Goal: Task Accomplishment & Management: Manage account settings

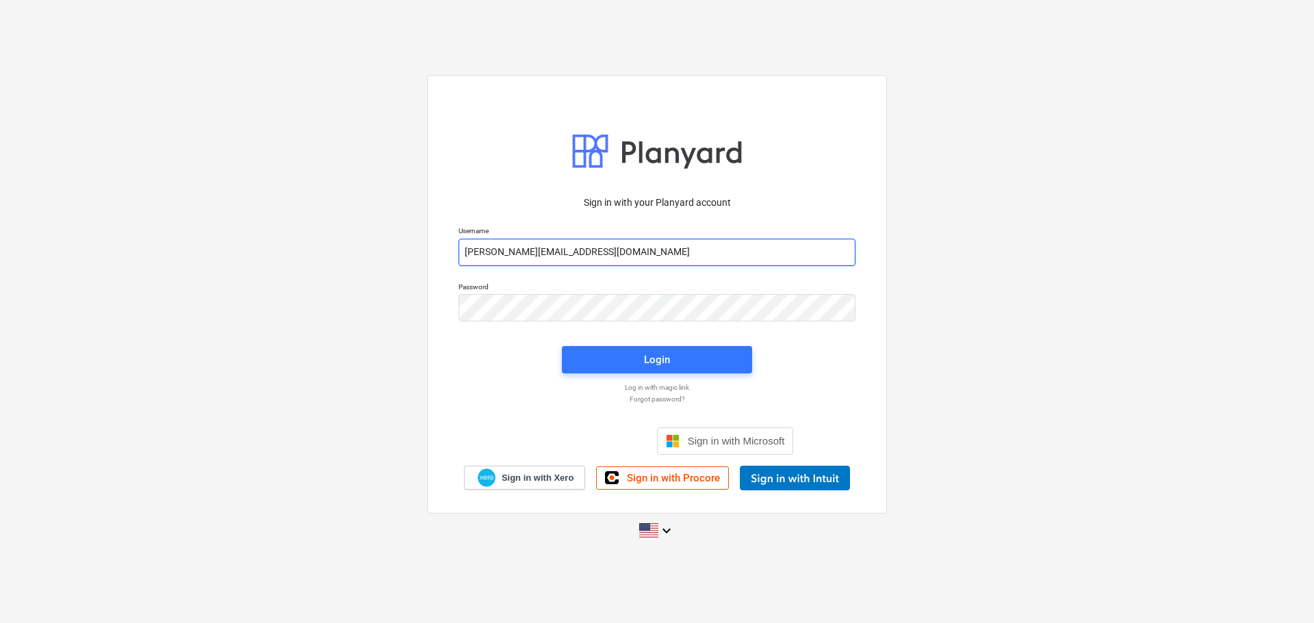
click at [577, 245] on input "javier+l15@conservatoriosa.com" at bounding box center [656, 252] width 397 height 27
type input "[PERSON_NAME][EMAIL_ADDRESS][DOMAIN_NAME]"
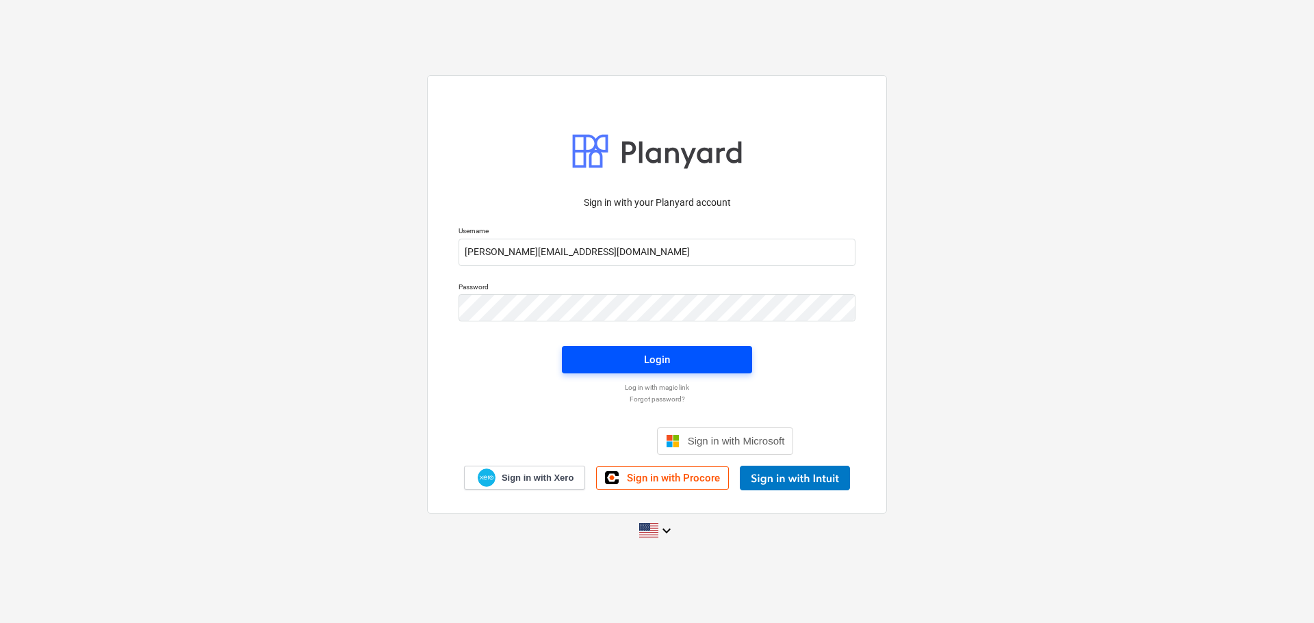
click at [620, 358] on span "Login" at bounding box center [656, 360] width 157 height 18
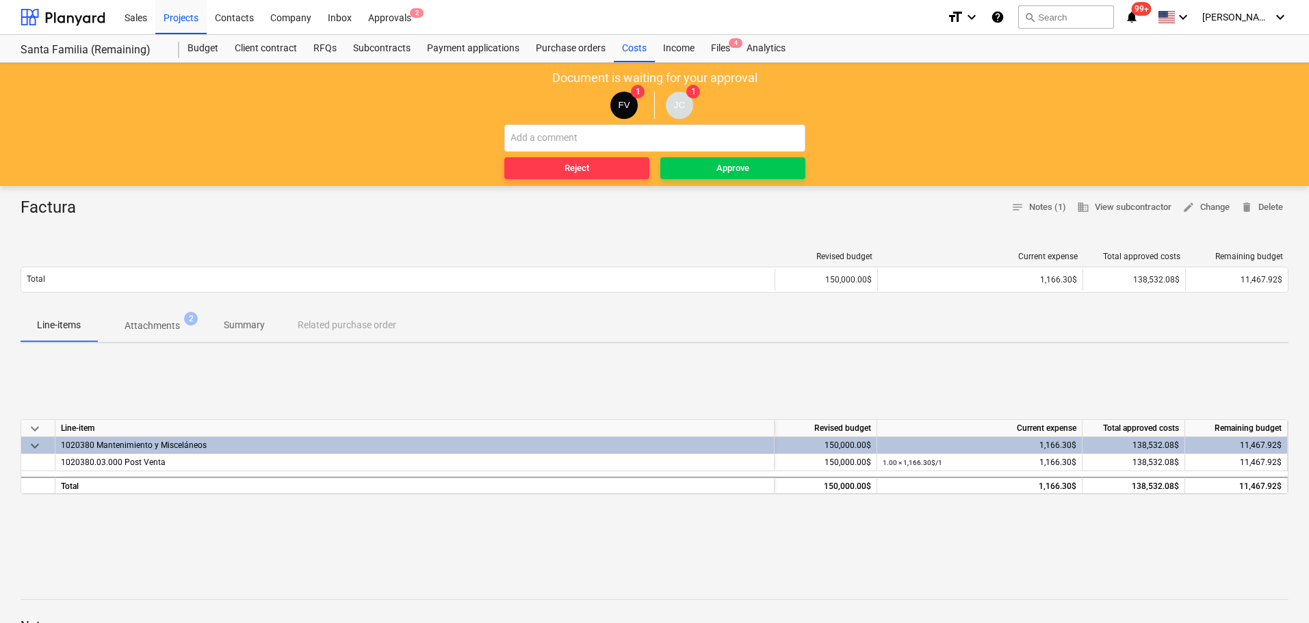
click at [168, 324] on p "Attachments" at bounding box center [152, 326] width 55 height 14
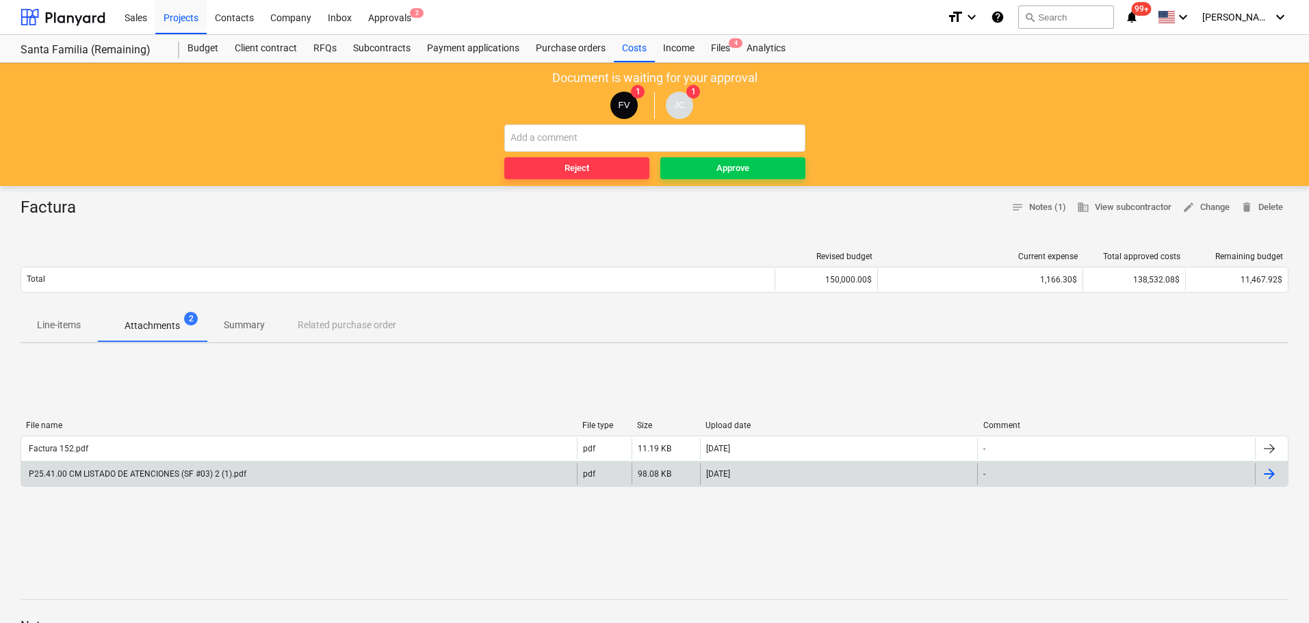
click at [189, 477] on div "P25.41.00 CM LISTADO DE ATENCIONES (SF #03) 2 (1).pdf" at bounding box center [137, 474] width 220 height 10
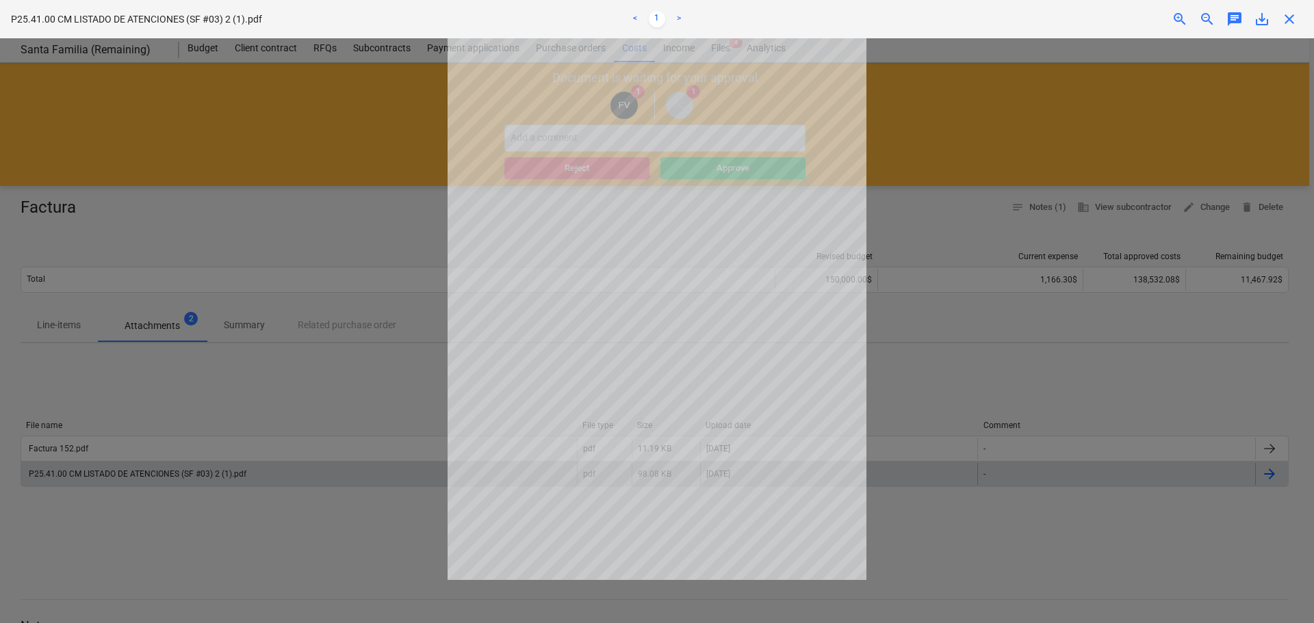
click at [1176, 20] on span "zoom_in" at bounding box center [1179, 19] width 16 height 16
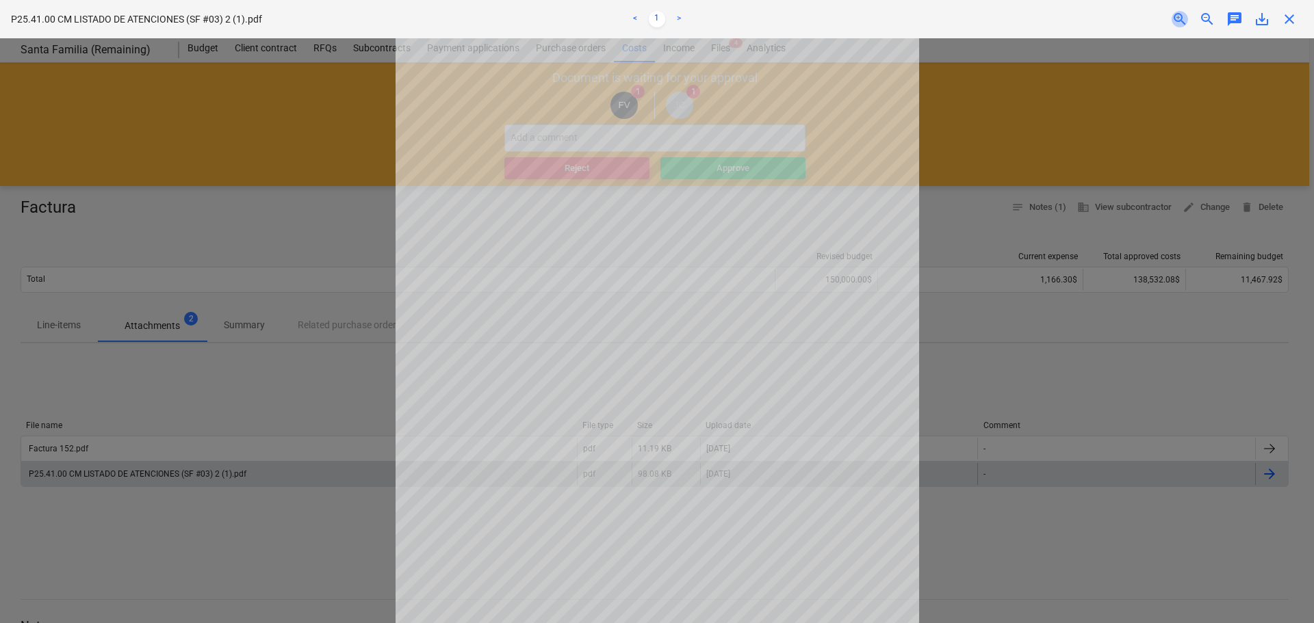
click at [1176, 20] on span "zoom_in" at bounding box center [1179, 19] width 16 height 16
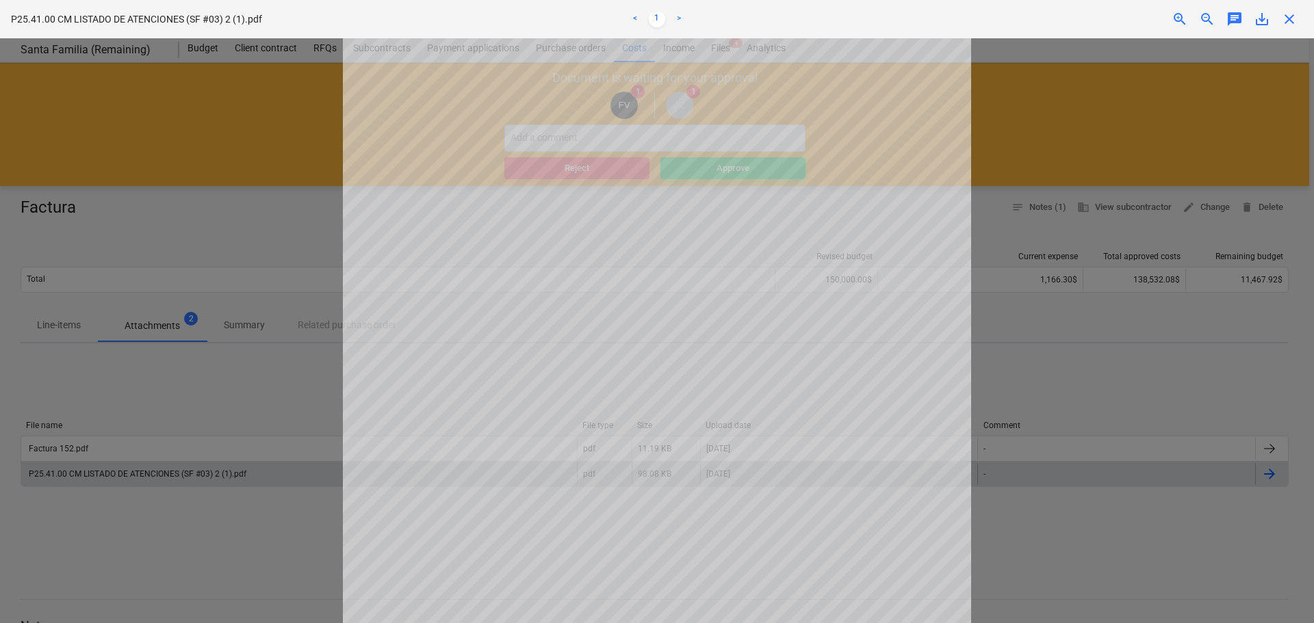
click at [1176, 20] on span "zoom_in" at bounding box center [1179, 19] width 16 height 16
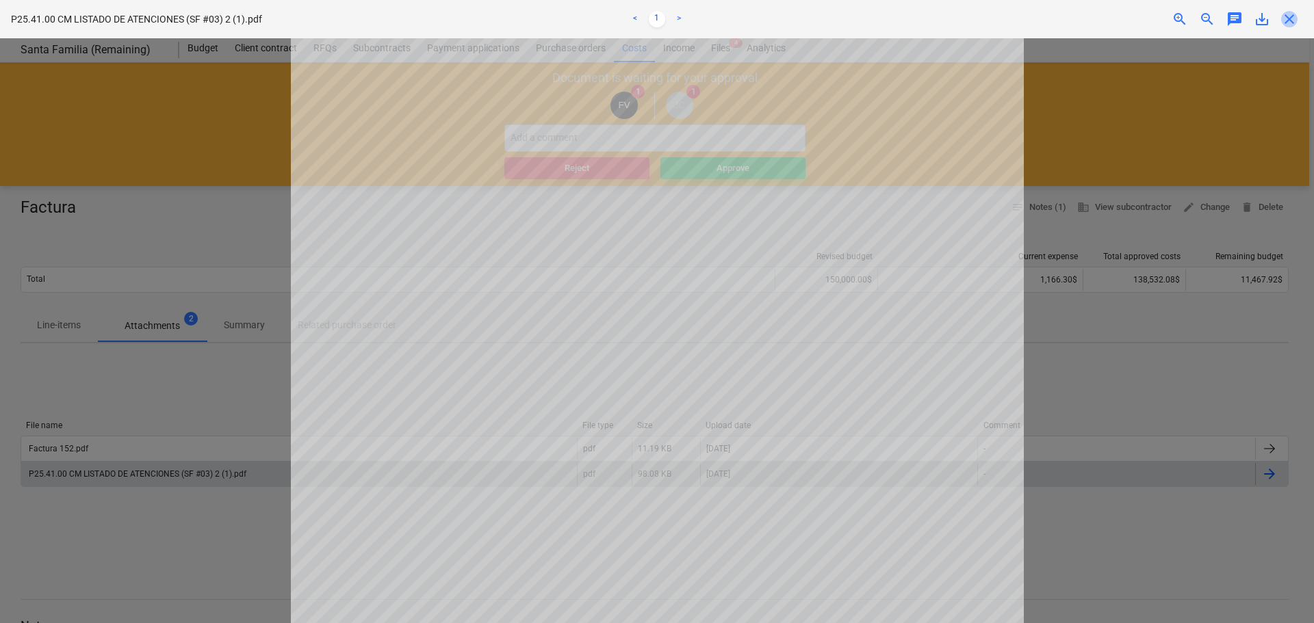
click at [1285, 13] on span "close" at bounding box center [1289, 19] width 16 height 16
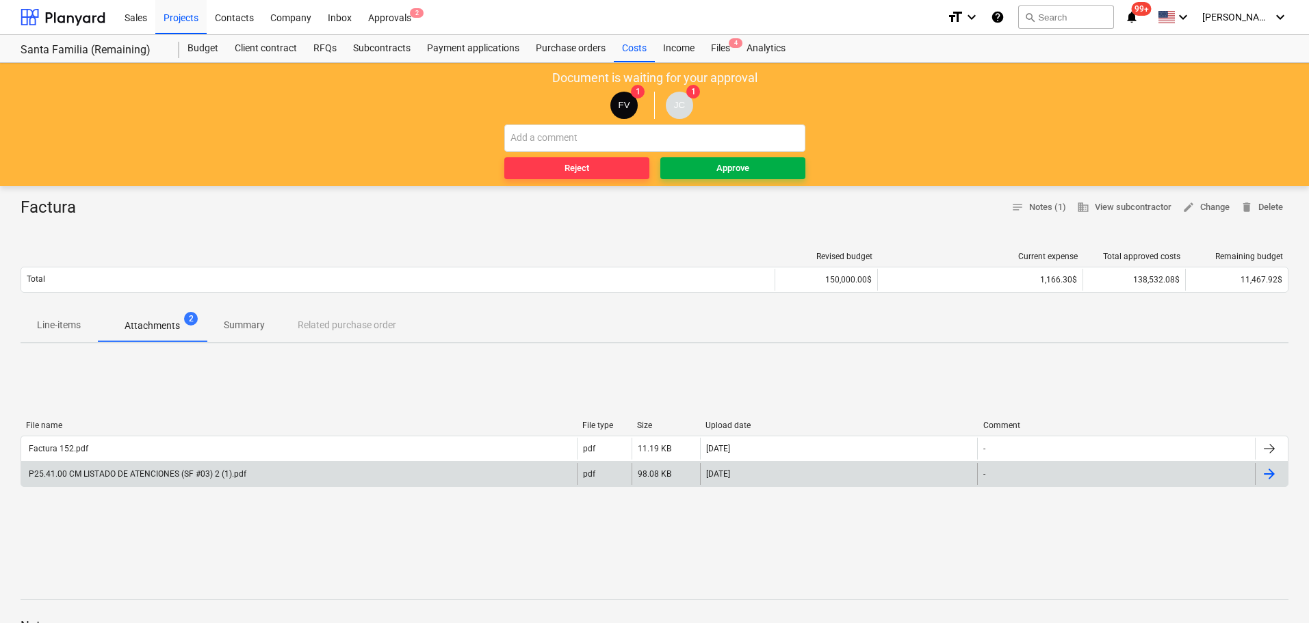
click at [709, 161] on span "Approve" at bounding box center [733, 169] width 134 height 16
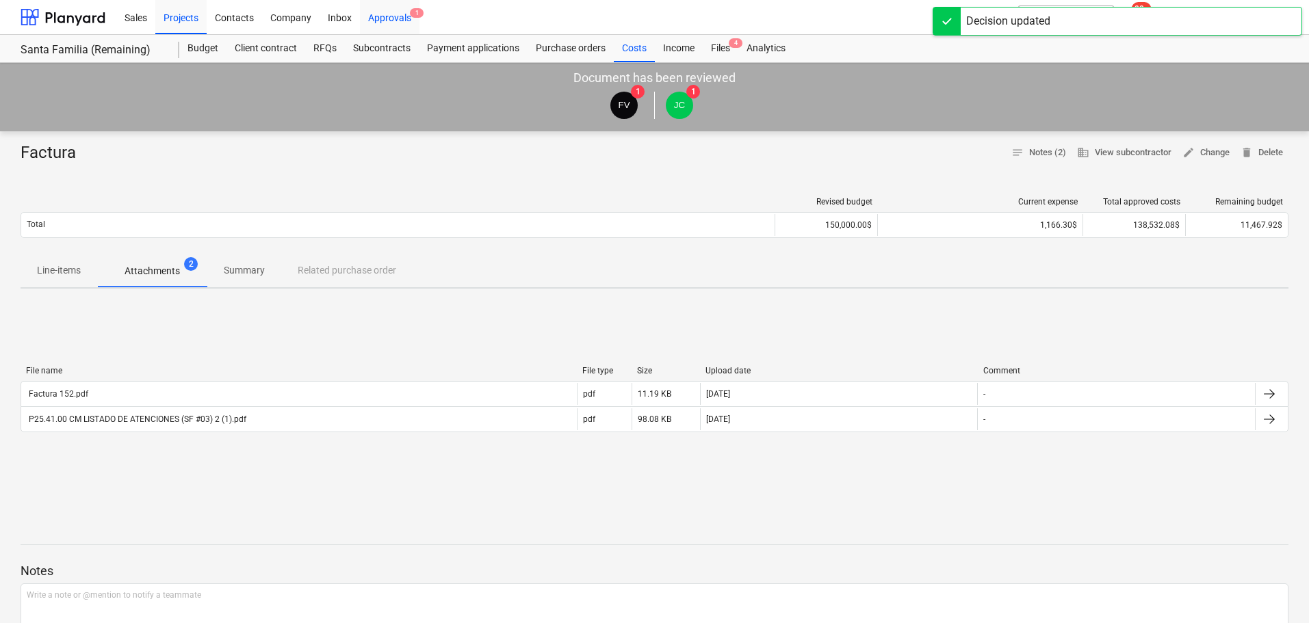
click at [367, 17] on div "Approvals 1" at bounding box center [390, 16] width 60 height 35
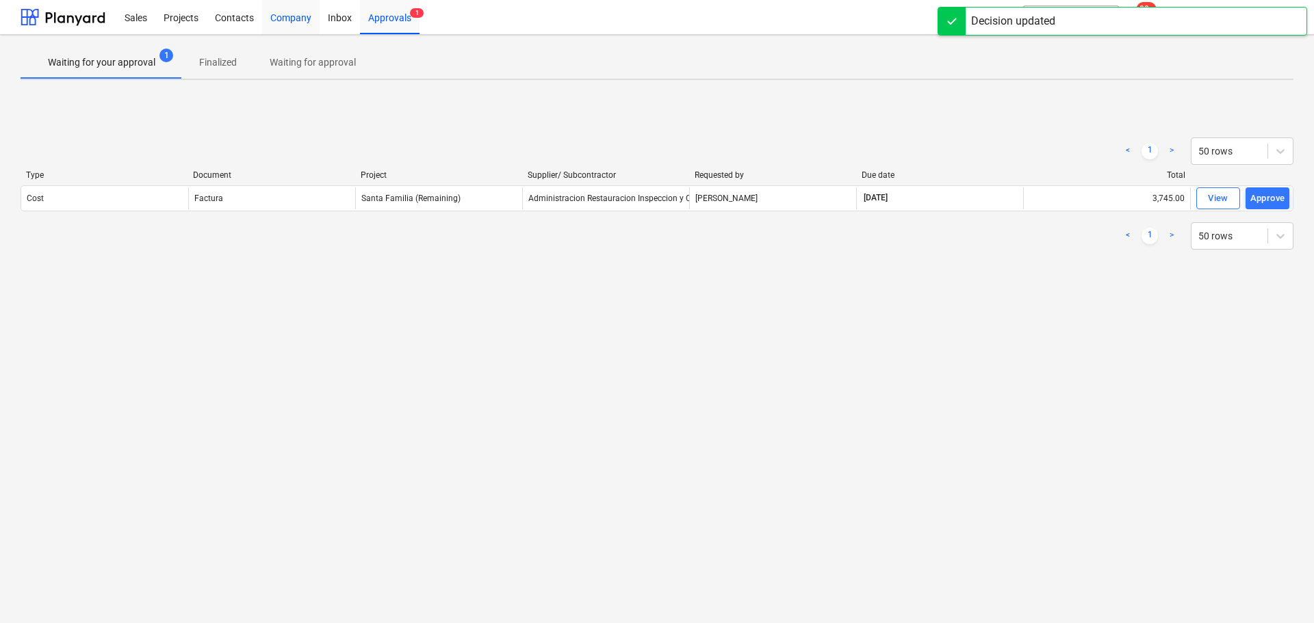
click at [316, 21] on div "Company" at bounding box center [290, 16] width 57 height 35
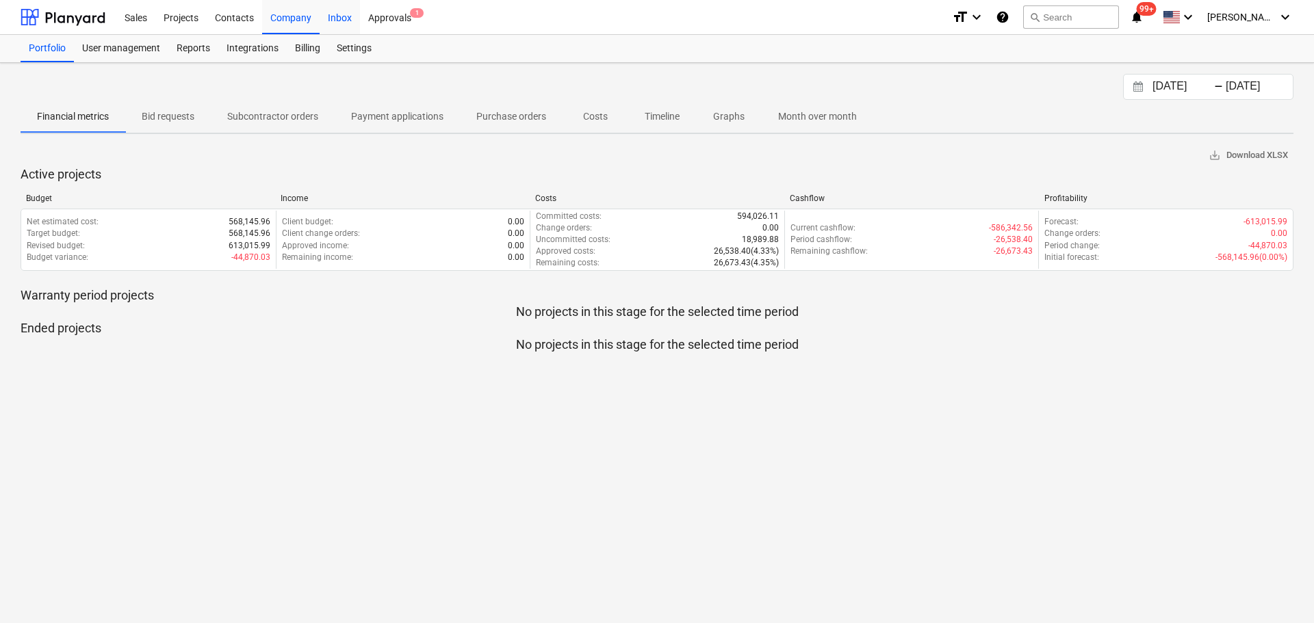
click at [334, 23] on div "Inbox" at bounding box center [339, 16] width 40 height 35
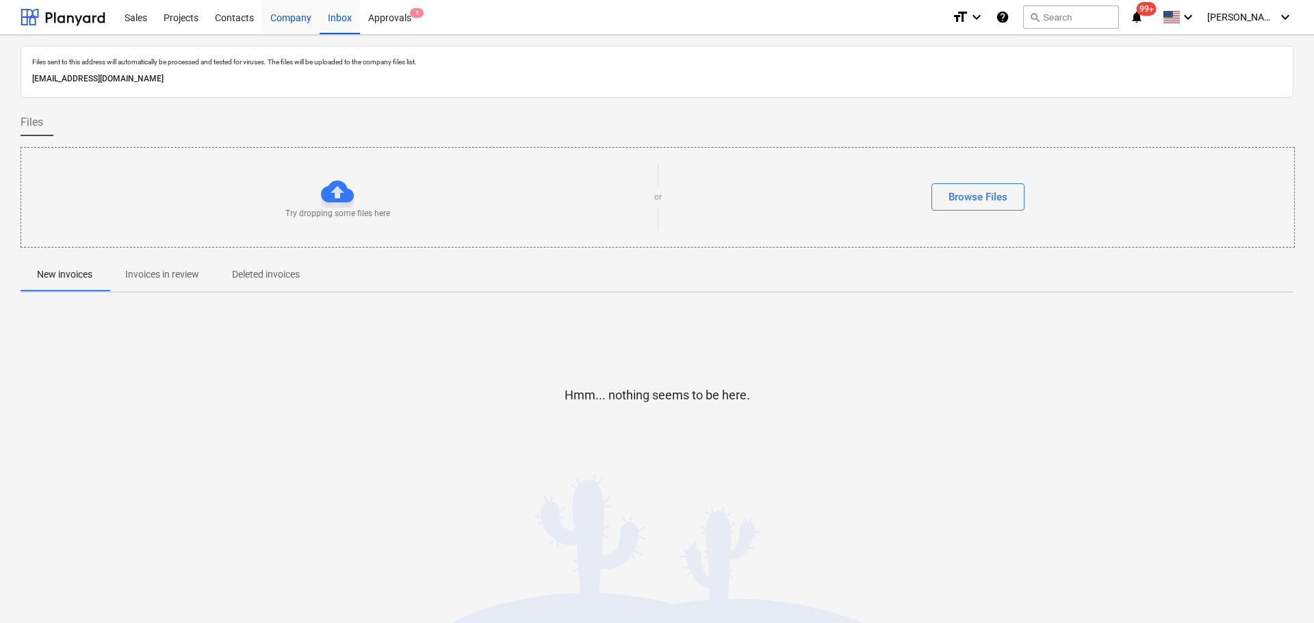
click at [310, 25] on div "Company" at bounding box center [290, 16] width 57 height 35
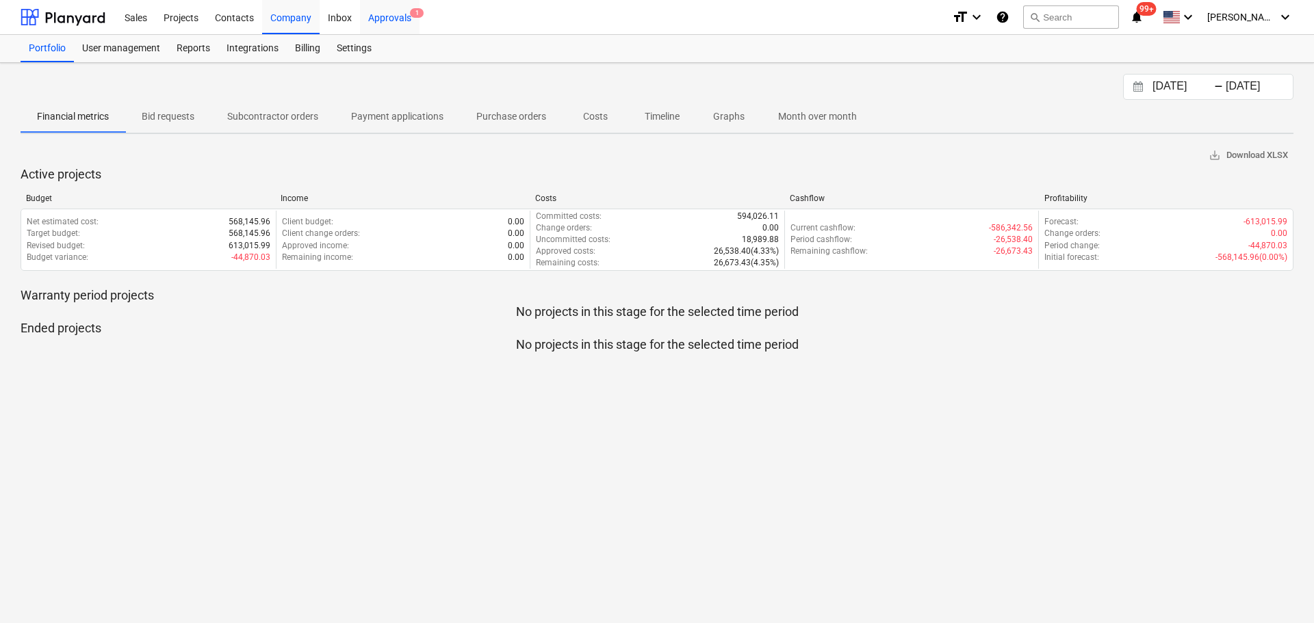
click at [392, 23] on div "Approvals 1" at bounding box center [390, 16] width 60 height 35
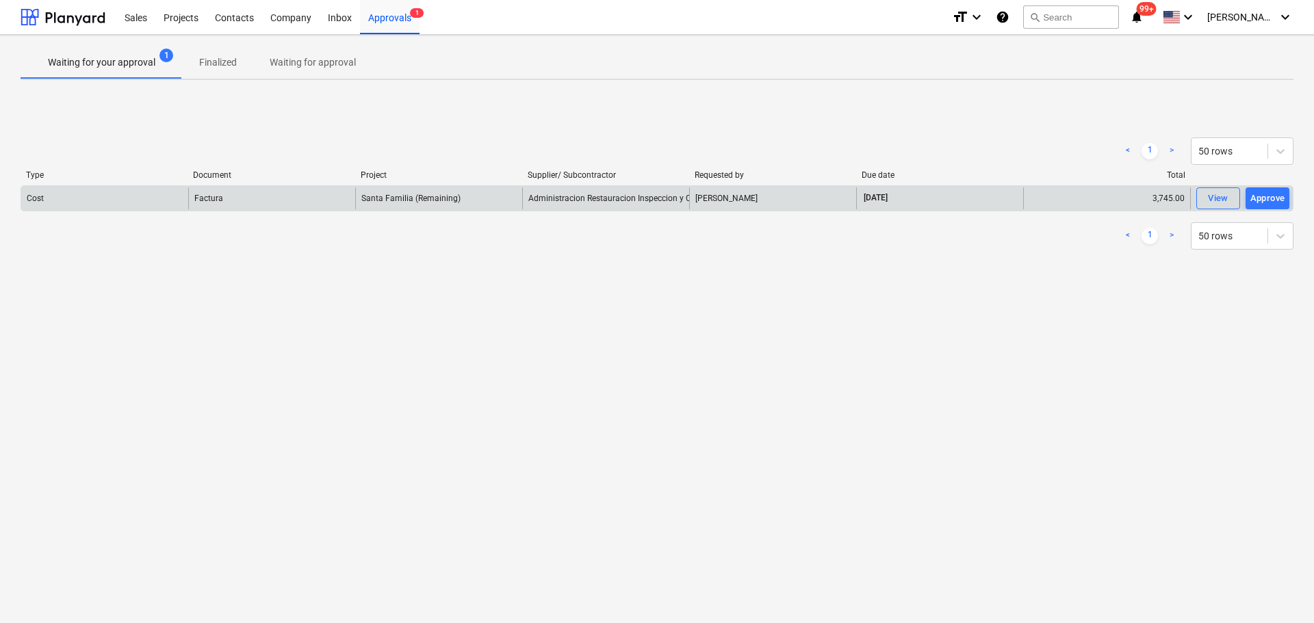
click at [281, 203] on div "Factura" at bounding box center [271, 198] width 167 height 22
click at [445, 203] on span "Santa Familia (Remaining)" at bounding box center [410, 199] width 99 height 10
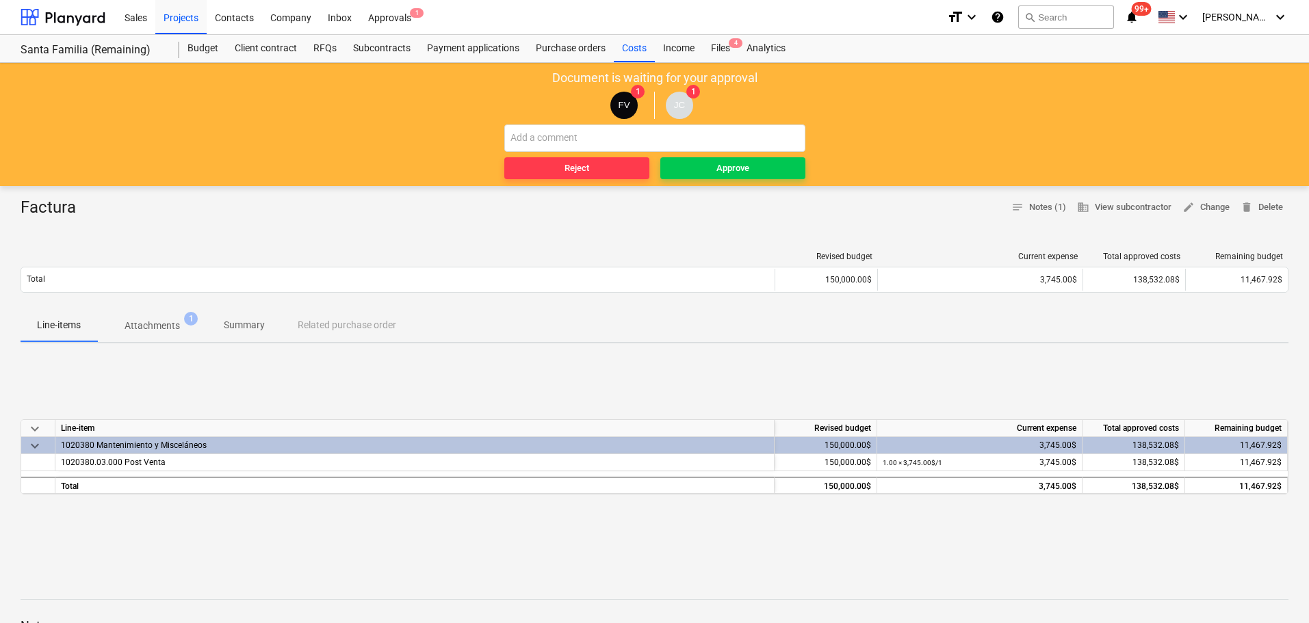
click at [159, 317] on span "Attachments 1" at bounding box center [152, 325] width 110 height 25
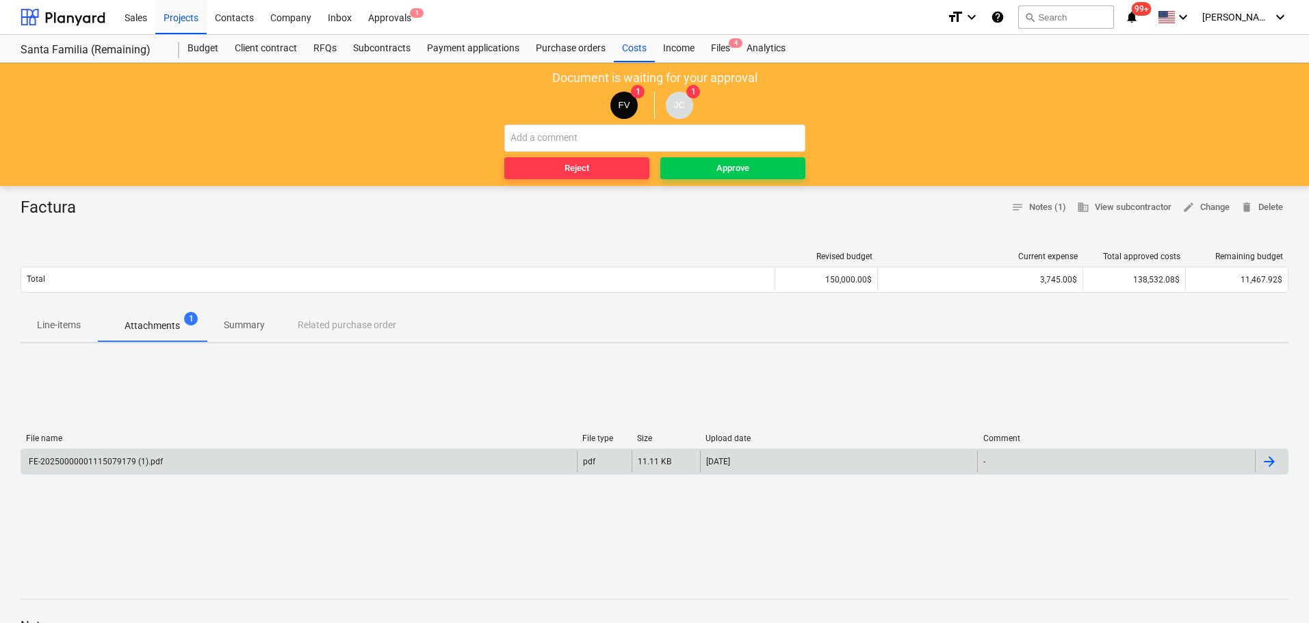
click at [122, 463] on div "FE-20250000001115079179 (1).pdf" at bounding box center [95, 462] width 136 height 10
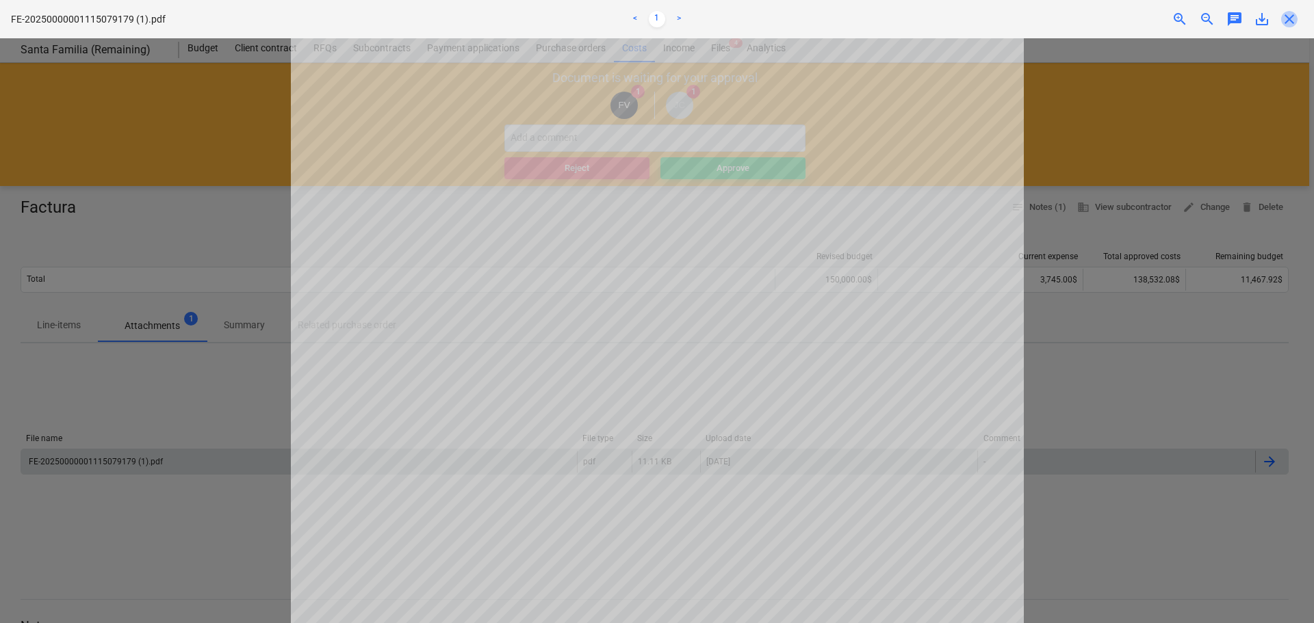
drag, startPoint x: 1285, startPoint y: 17, endPoint x: 1266, endPoint y: 23, distance: 19.5
click at [1286, 17] on span "close" at bounding box center [1289, 19] width 16 height 16
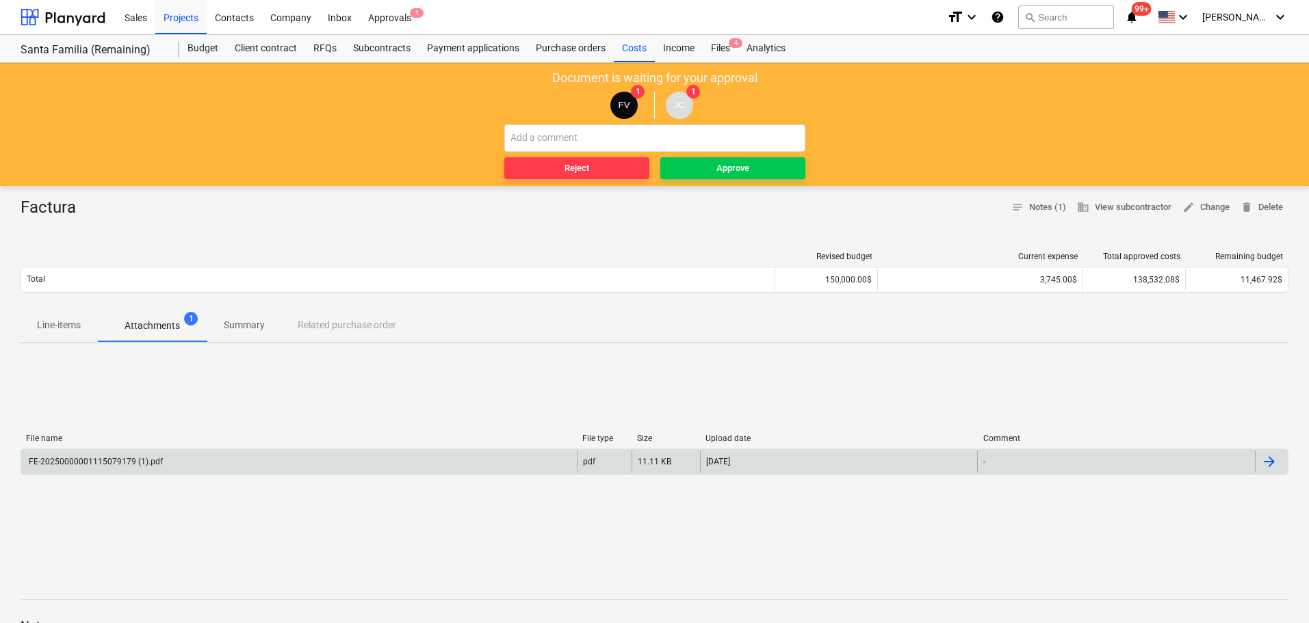
click at [753, 179] on div "Document is waiting for your approval FV 1 JC 1 Reject Approve" at bounding box center [654, 124] width 1309 height 123
click at [753, 166] on span "Approve" at bounding box center [733, 169] width 134 height 16
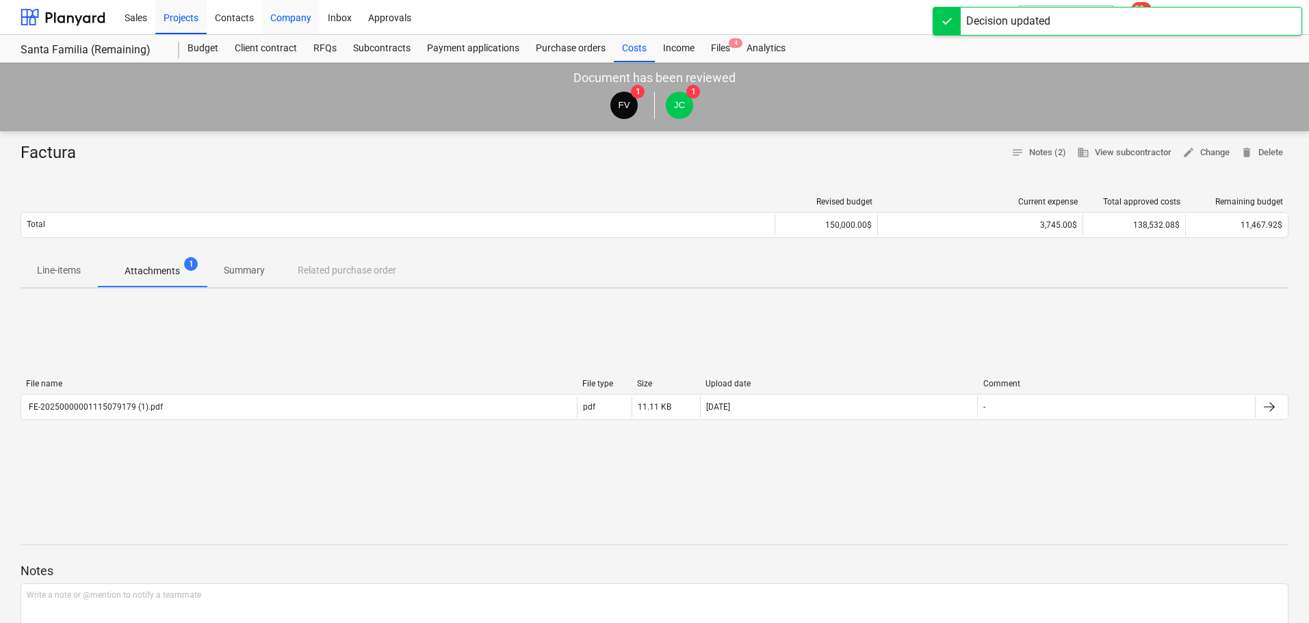
click at [289, 15] on div "Company" at bounding box center [290, 16] width 57 height 35
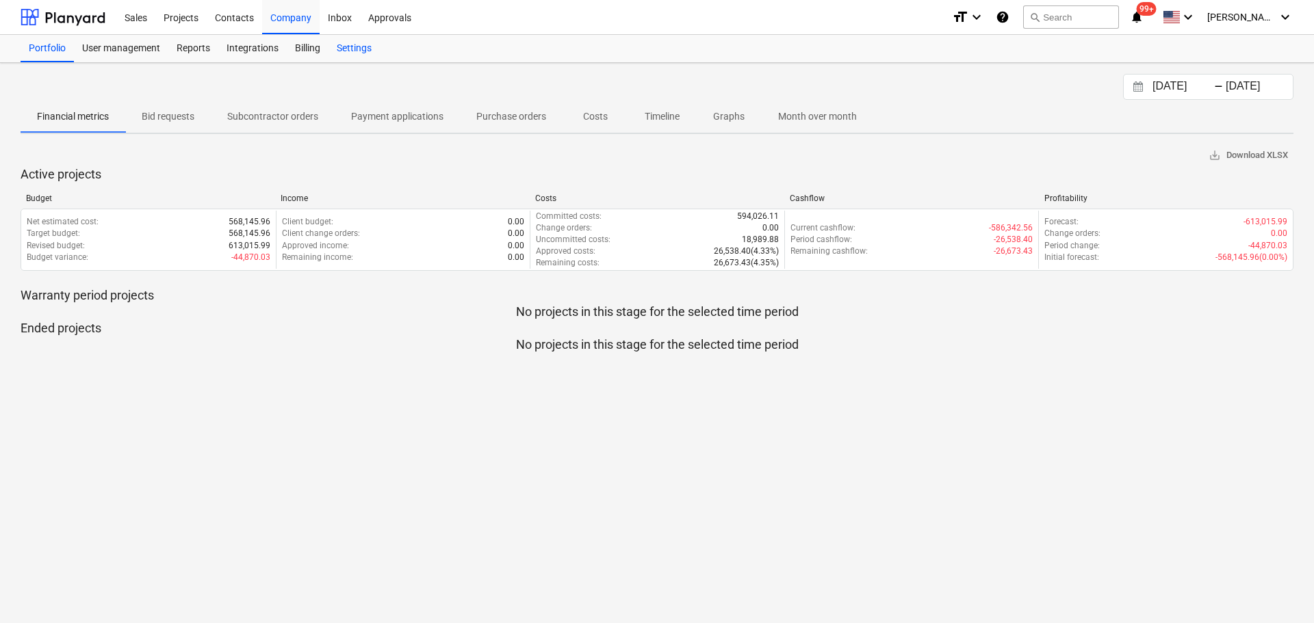
click at [365, 53] on div "Settings" at bounding box center [353, 48] width 51 height 27
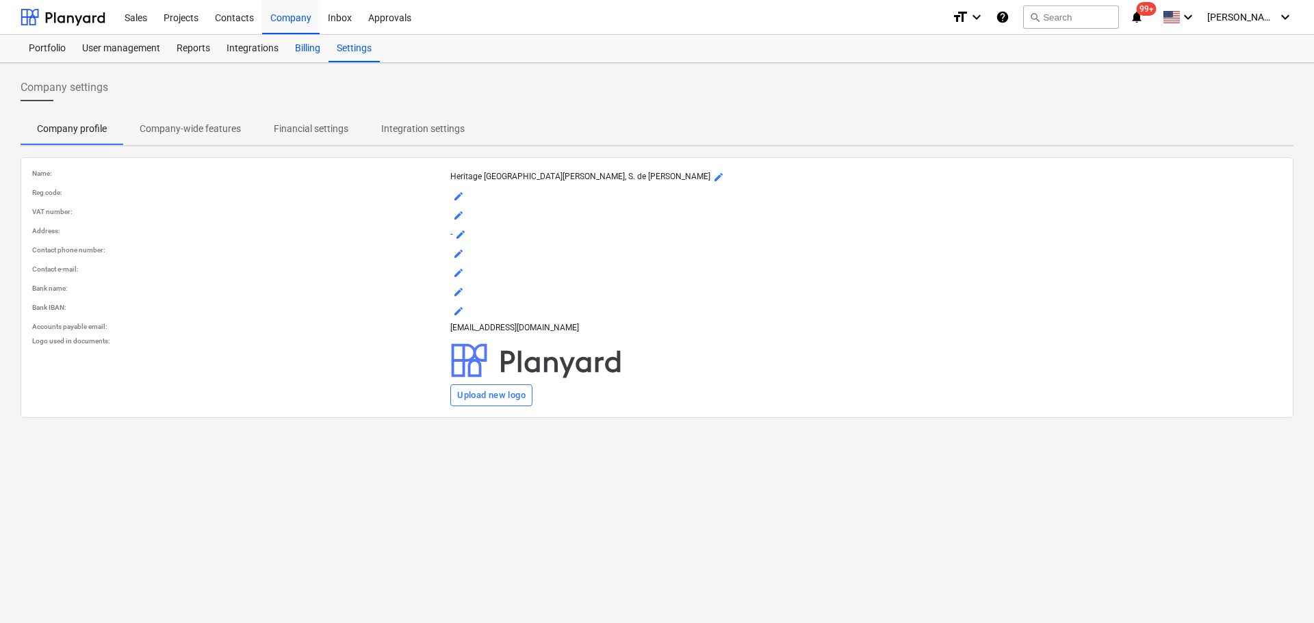
click at [297, 48] on div "Billing" at bounding box center [308, 48] width 42 height 27
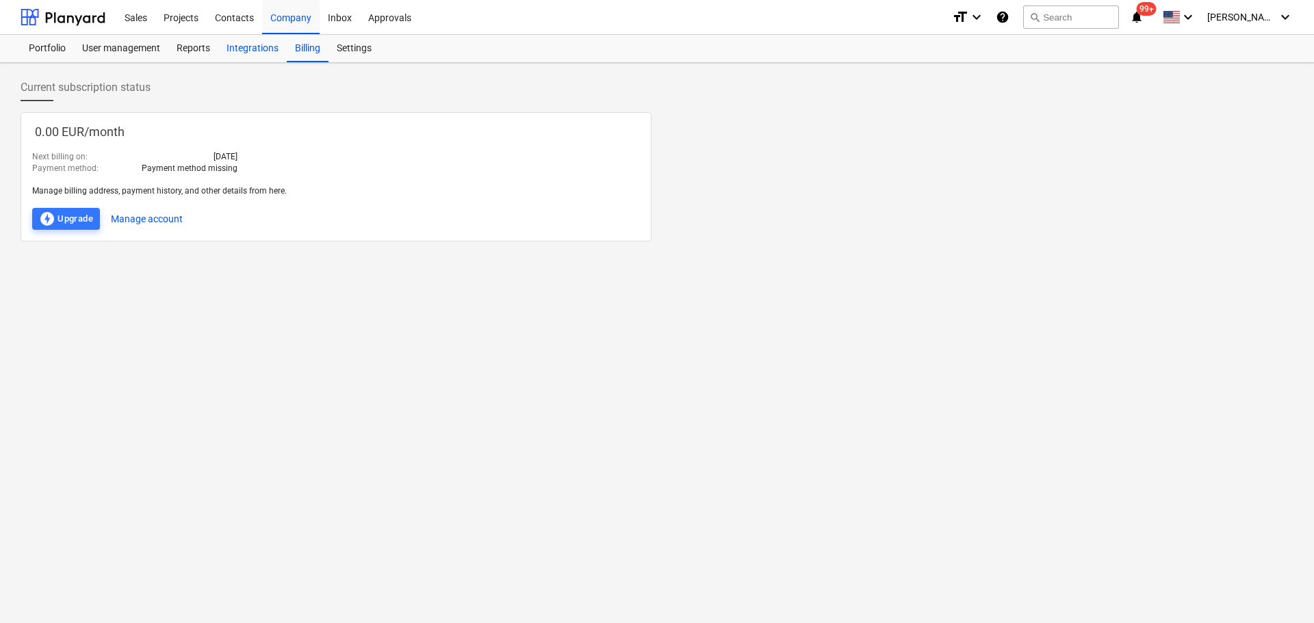
click at [254, 52] on div "Integrations" at bounding box center [252, 48] width 68 height 27
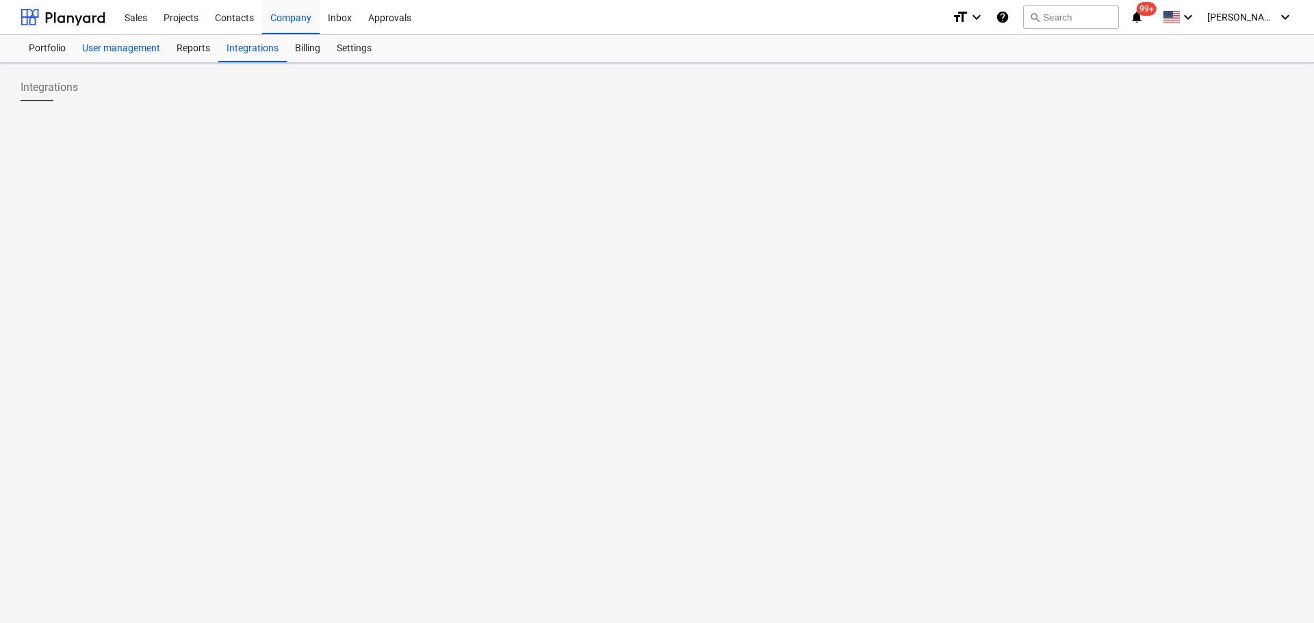
click at [122, 46] on div "User management" at bounding box center [121, 48] width 94 height 27
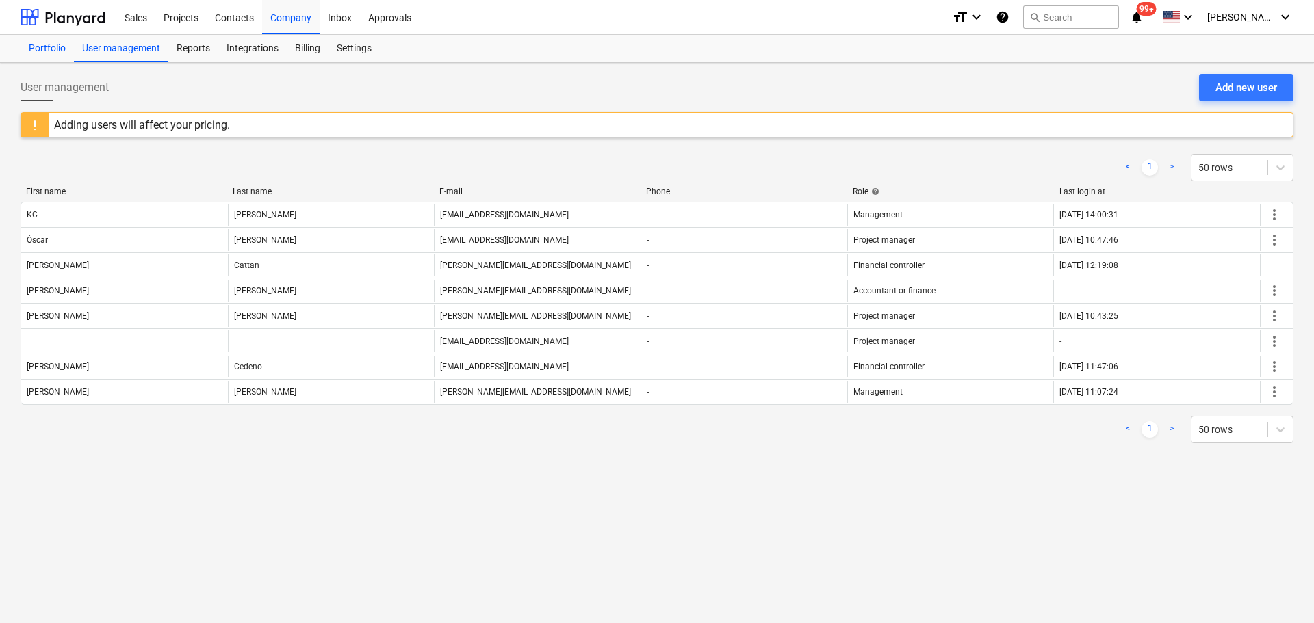
click at [42, 55] on div "Portfolio" at bounding box center [47, 48] width 53 height 27
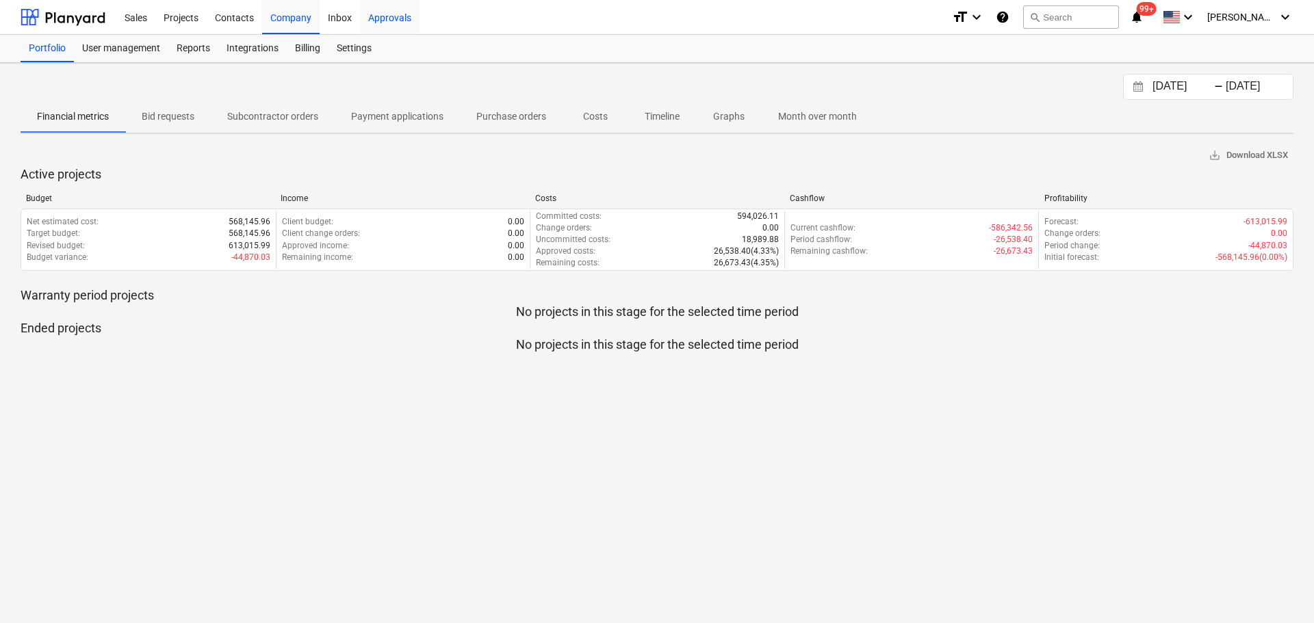
click at [376, 21] on div "Approvals" at bounding box center [390, 16] width 60 height 35
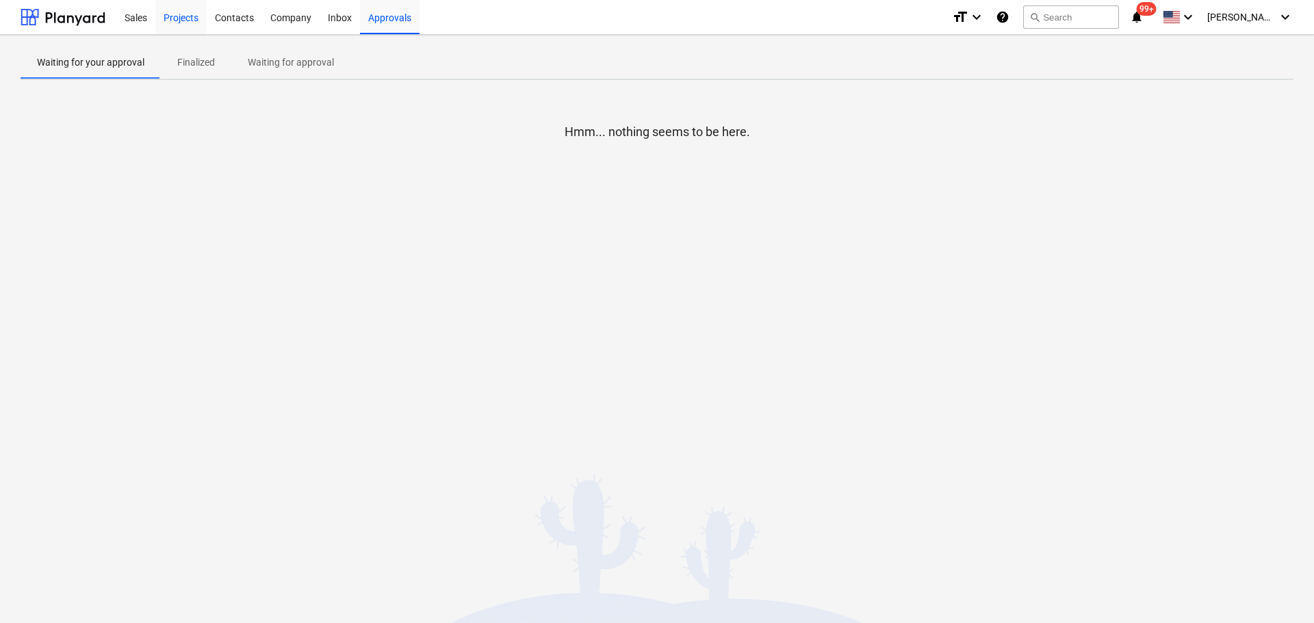
click at [179, 19] on div "Projects" at bounding box center [180, 16] width 51 height 35
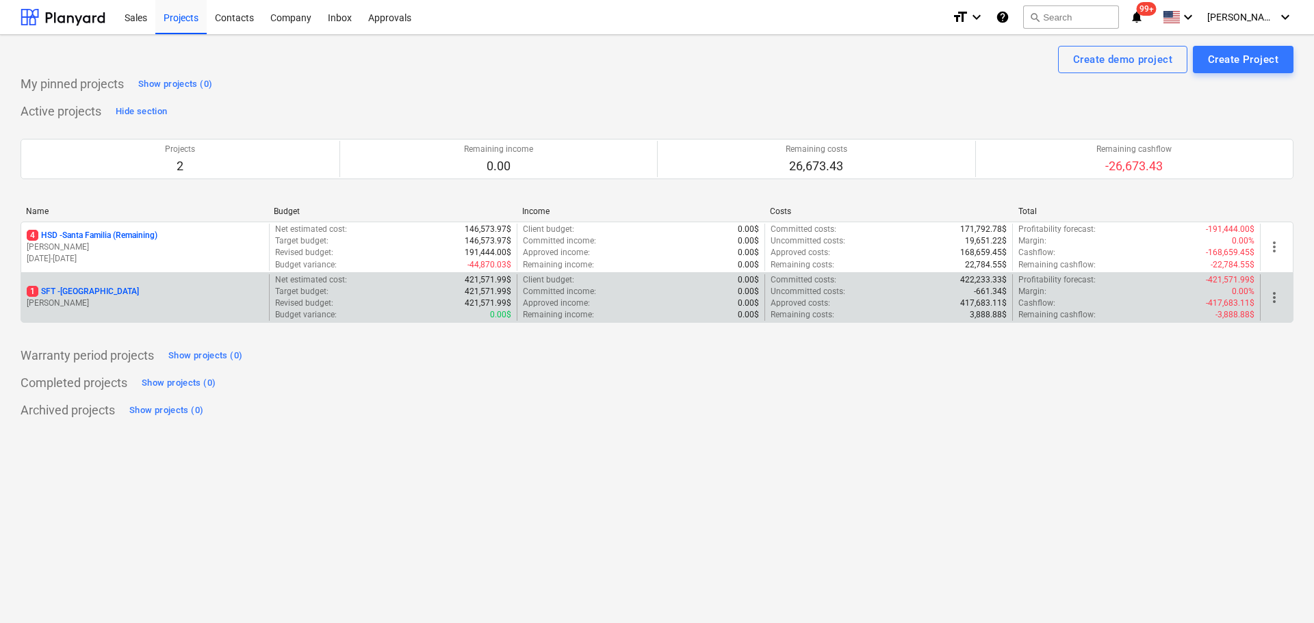
click at [104, 292] on p "1 SFT - Santa Familia Townhouse" at bounding box center [83, 292] width 112 height 12
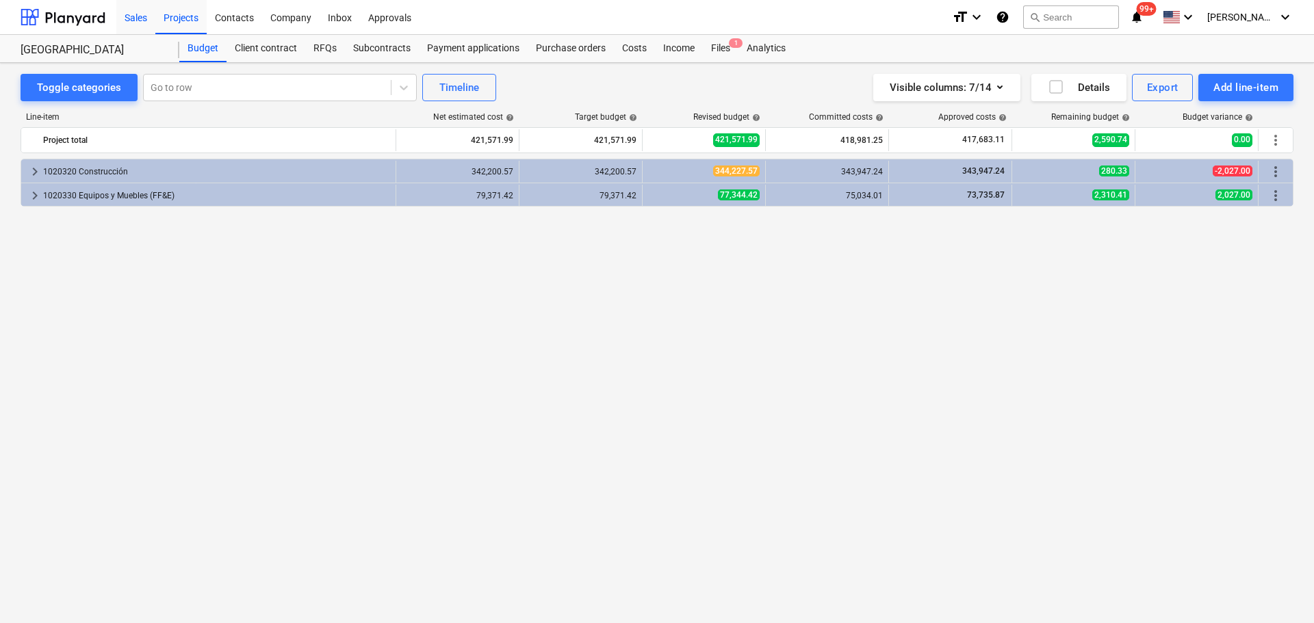
click at [122, 21] on div "Sales" at bounding box center [135, 16] width 39 height 35
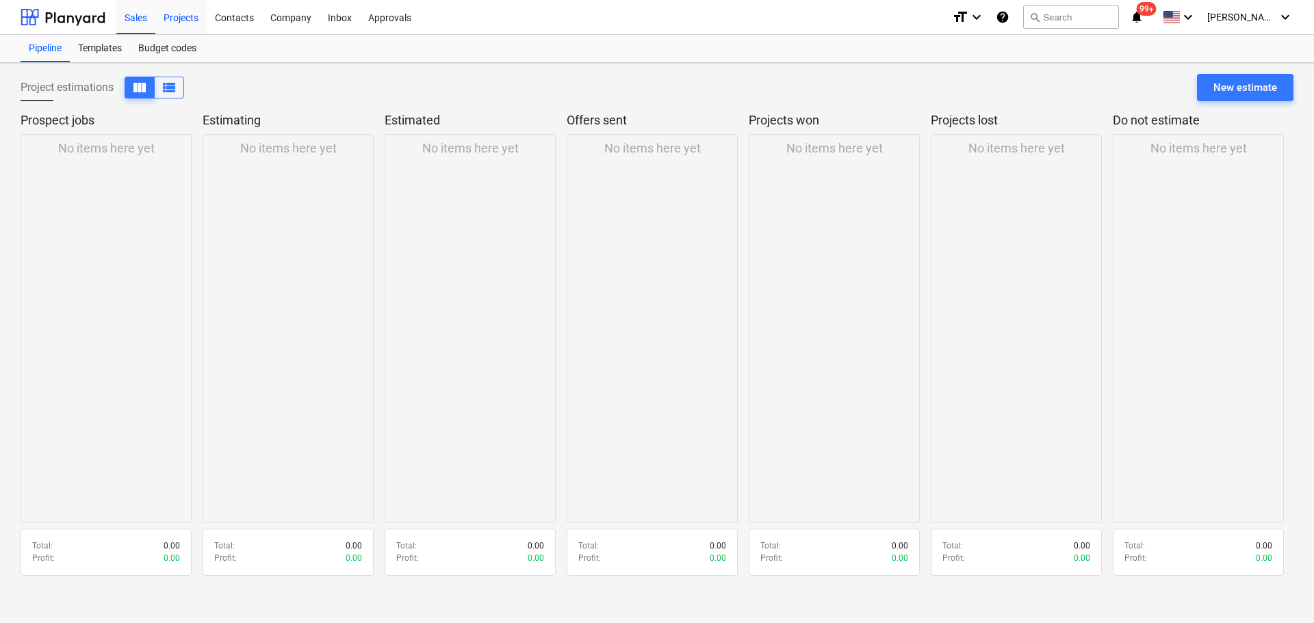
click at [173, 22] on div "Projects" at bounding box center [180, 16] width 51 height 35
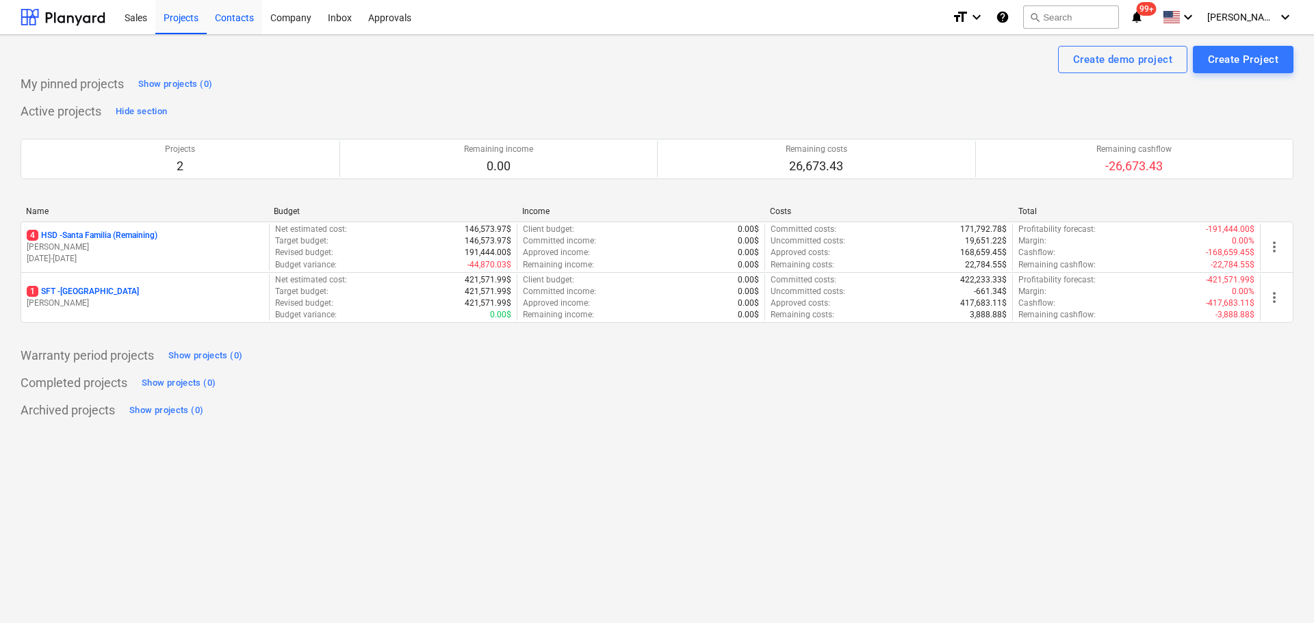
click at [229, 24] on div "Contacts" at bounding box center [234, 16] width 55 height 35
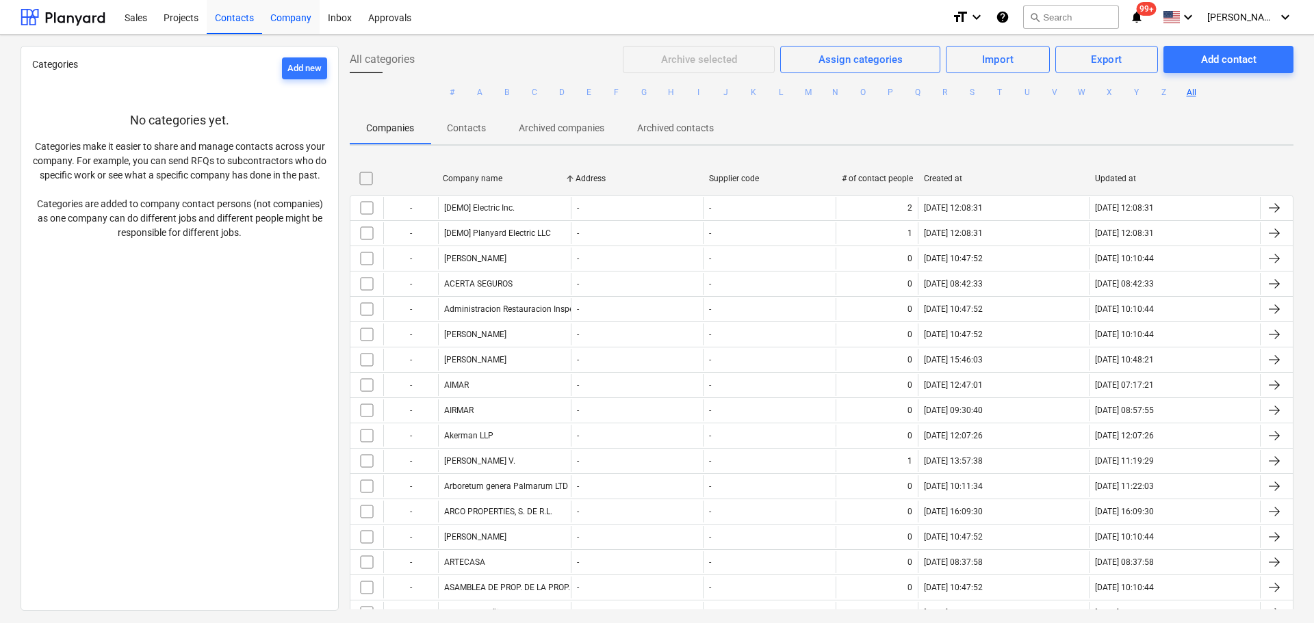
click at [288, 25] on div "Company" at bounding box center [290, 16] width 57 height 35
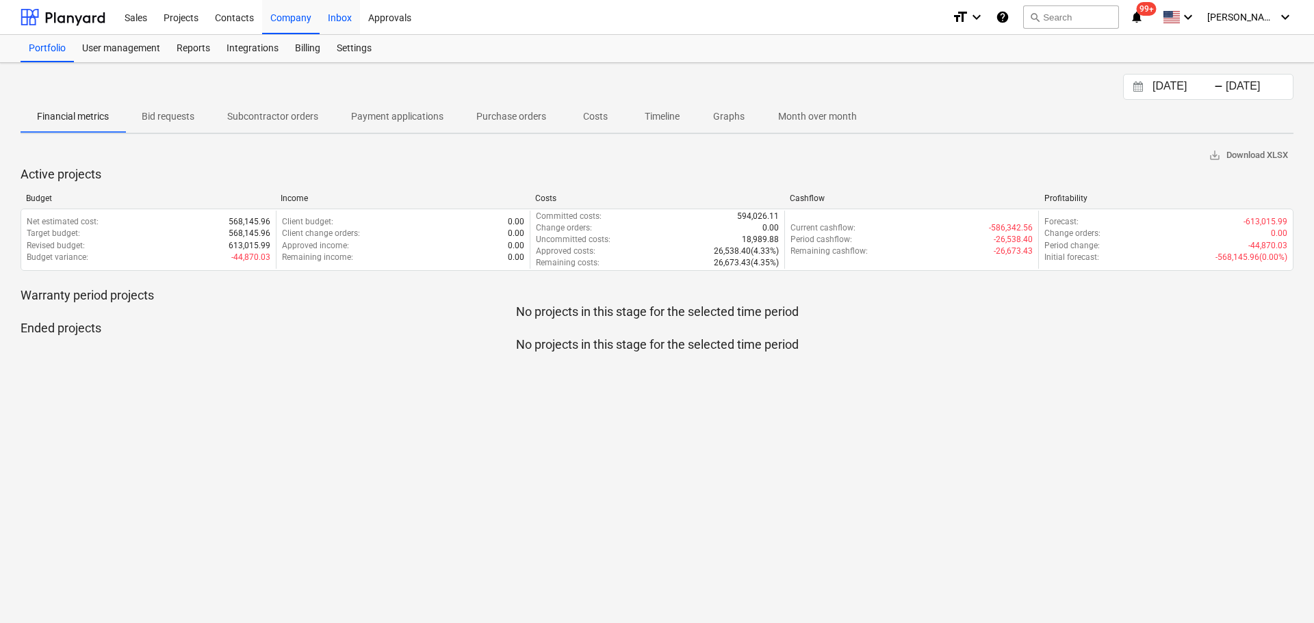
click at [341, 19] on div "Inbox" at bounding box center [339, 16] width 40 height 35
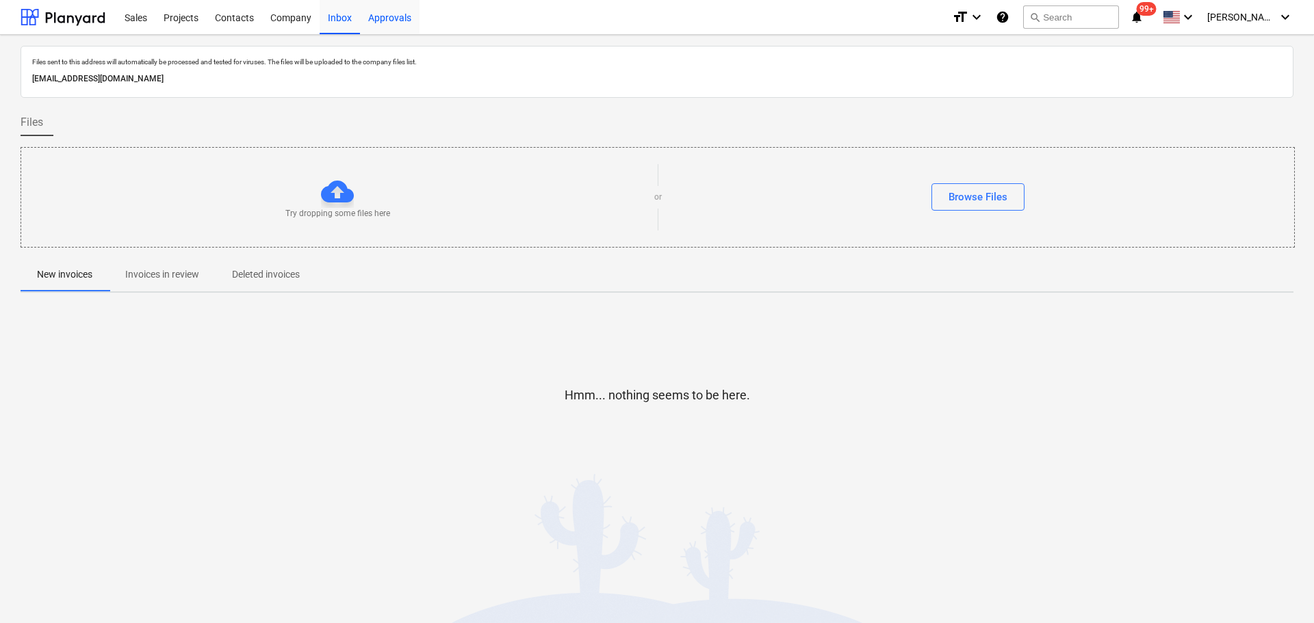
click at [399, 16] on div "Approvals" at bounding box center [390, 16] width 60 height 35
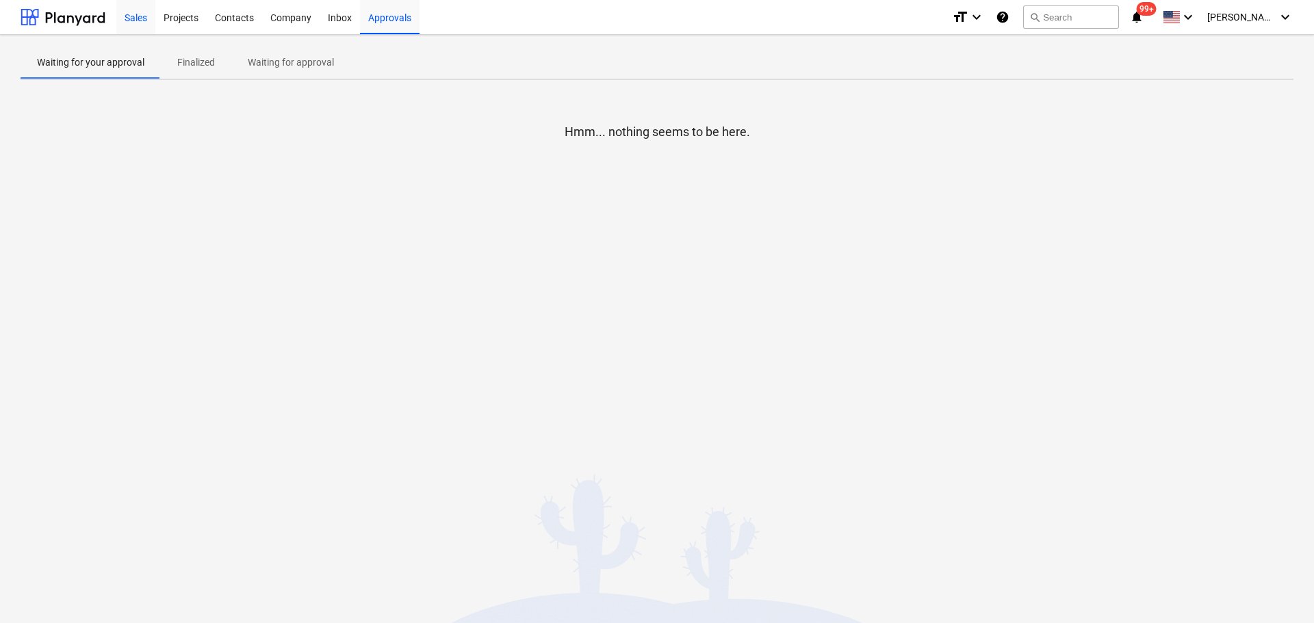
click at [151, 14] on div "Sales" at bounding box center [135, 16] width 39 height 35
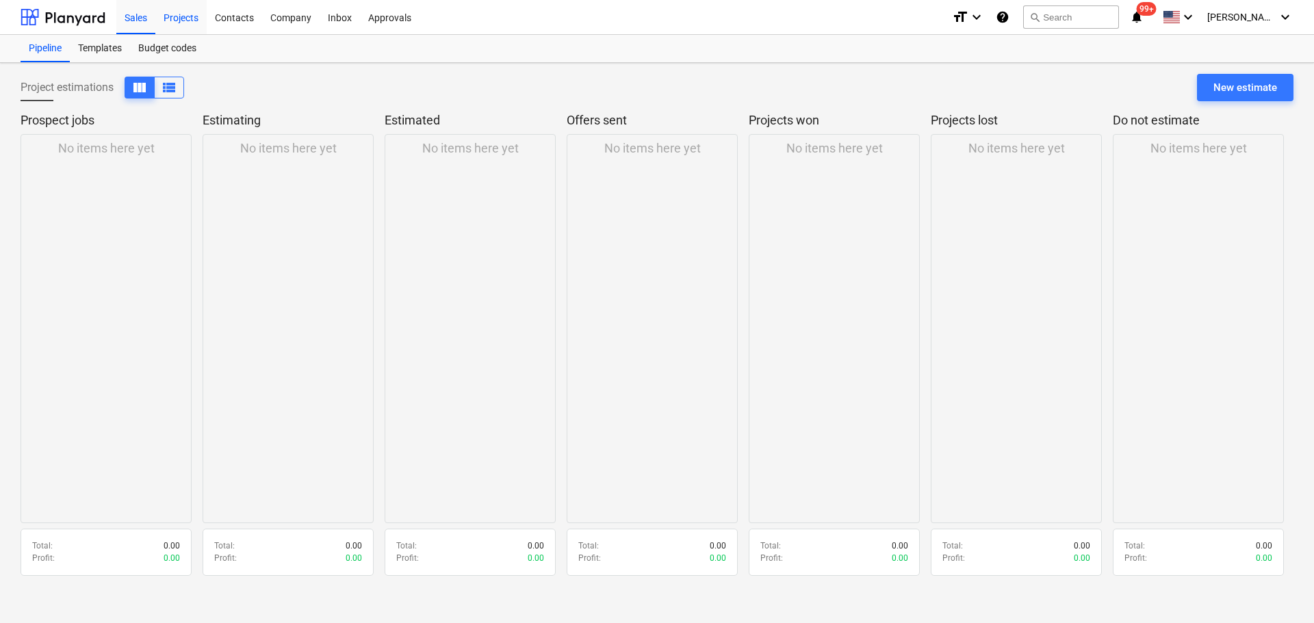
click at [187, 16] on div "Projects" at bounding box center [180, 16] width 51 height 35
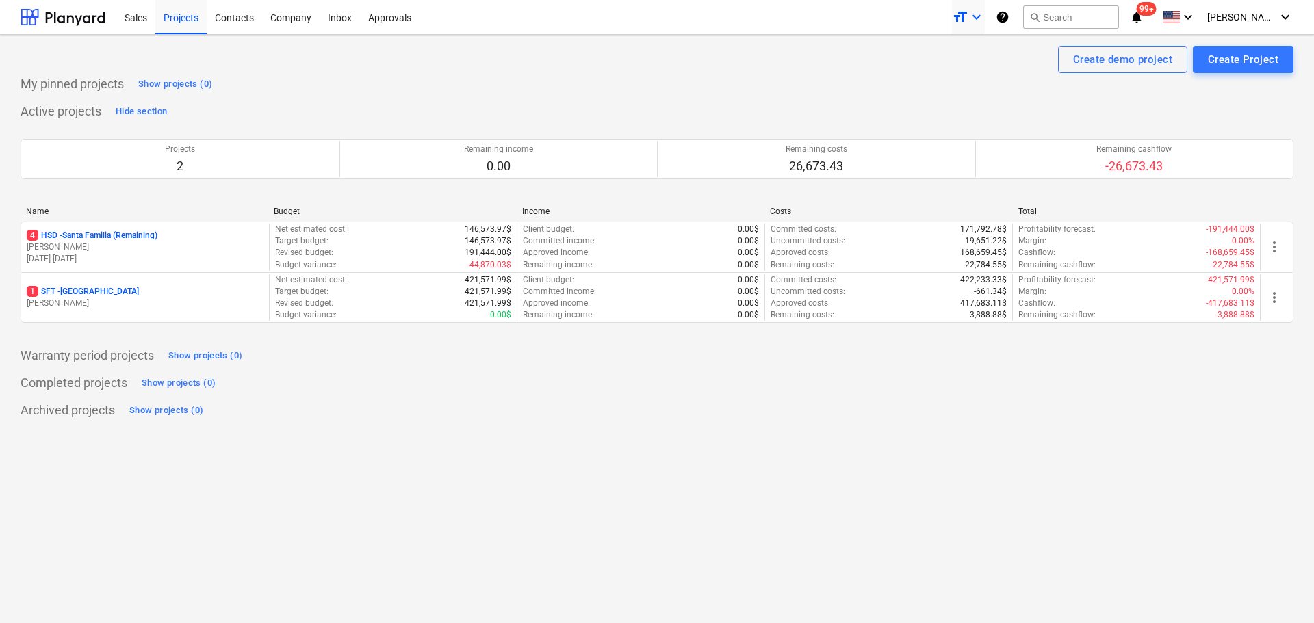
click at [984, 20] on icon "keyboard_arrow_down" at bounding box center [976, 17] width 16 height 16
click at [296, 25] on div at bounding box center [657, 311] width 1314 height 623
click at [298, 21] on div "Company" at bounding box center [290, 16] width 57 height 35
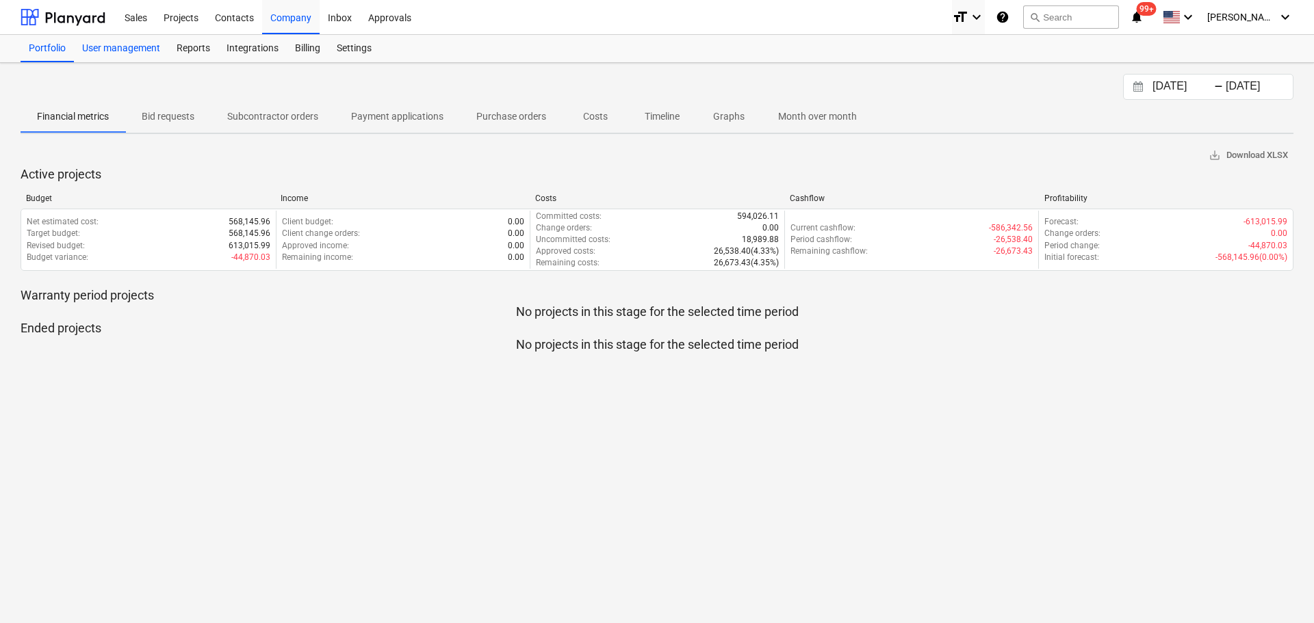
click at [106, 48] on div "User management" at bounding box center [121, 48] width 94 height 27
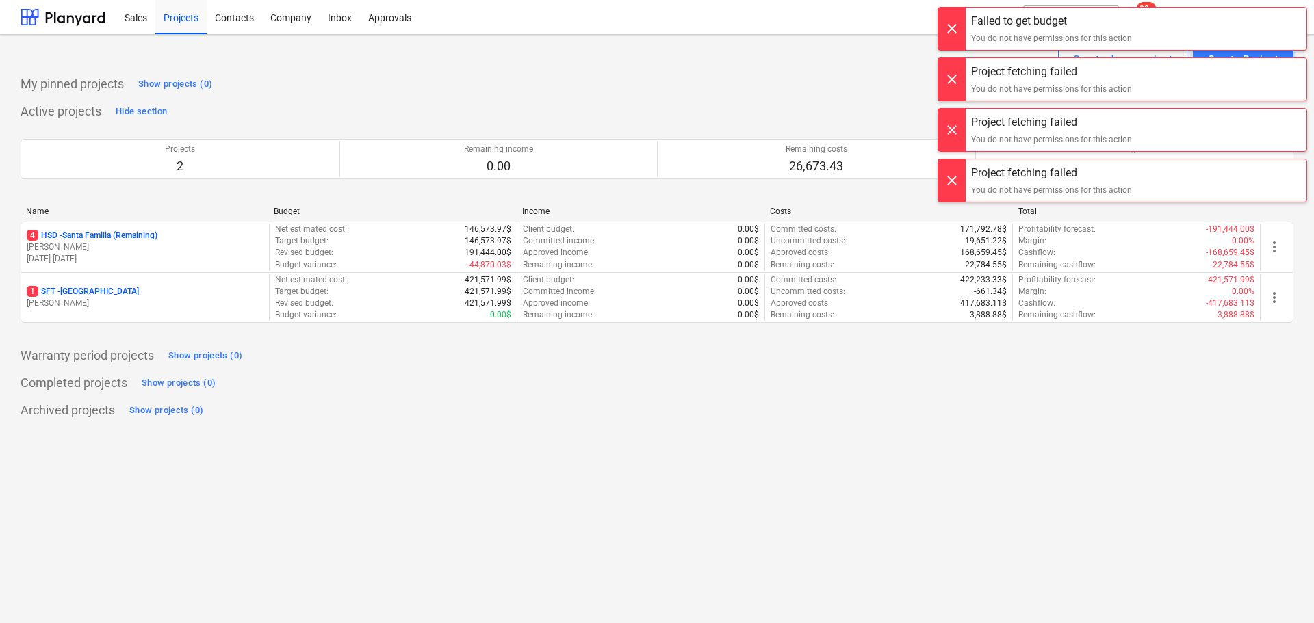
click at [963, 22] on div at bounding box center [951, 29] width 27 height 42
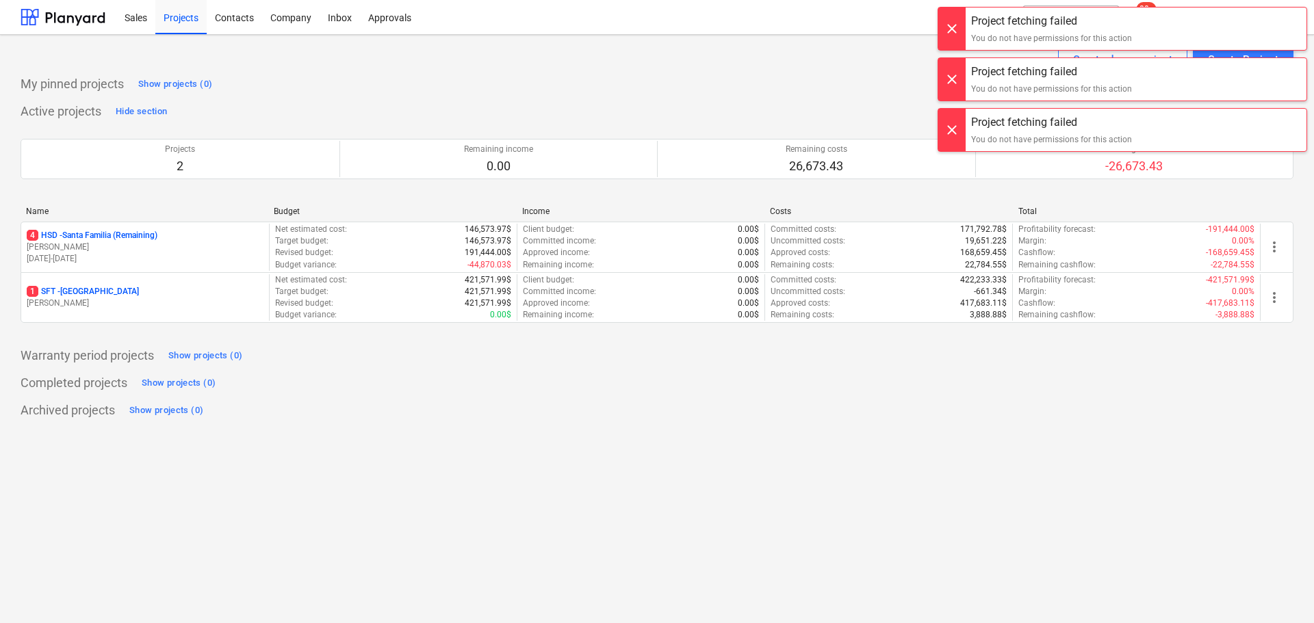
click at [959, 23] on div "Failed to get budget You do not have permissions for this action Project fetchi…" at bounding box center [1121, 13] width 383 height 27
click at [958, 23] on div at bounding box center [951, 29] width 27 height 42
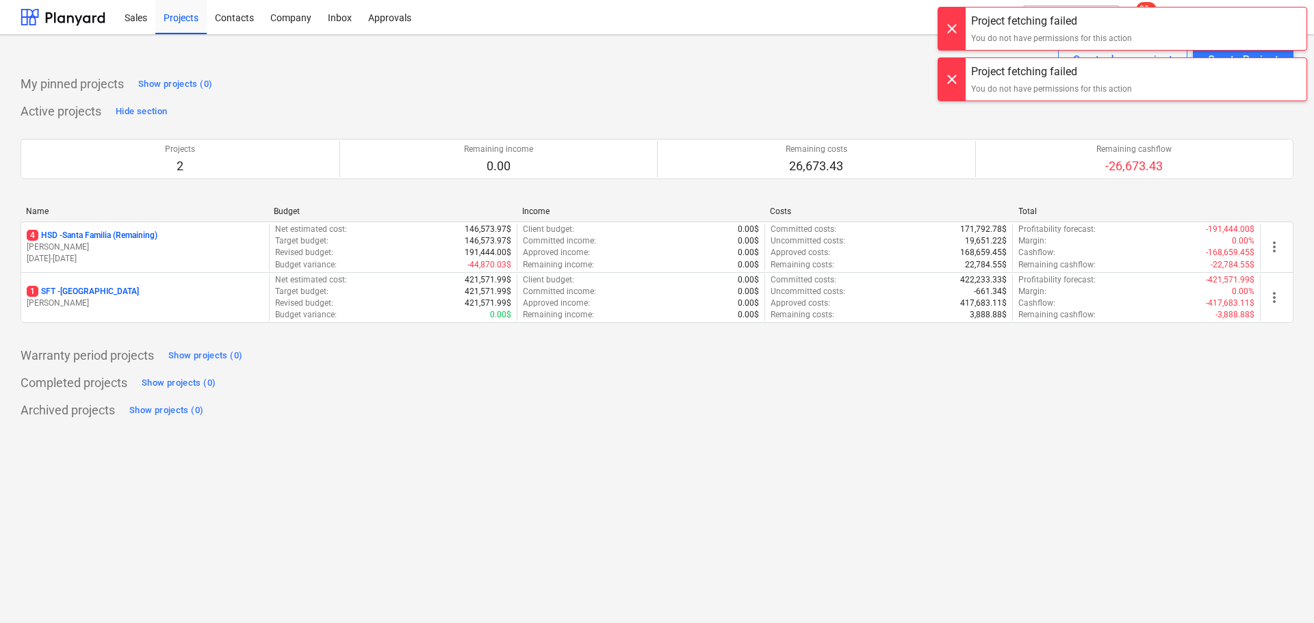
click at [958, 23] on div at bounding box center [951, 22] width 27 height 42
click at [957, 23] on div at bounding box center [951, 29] width 27 height 42
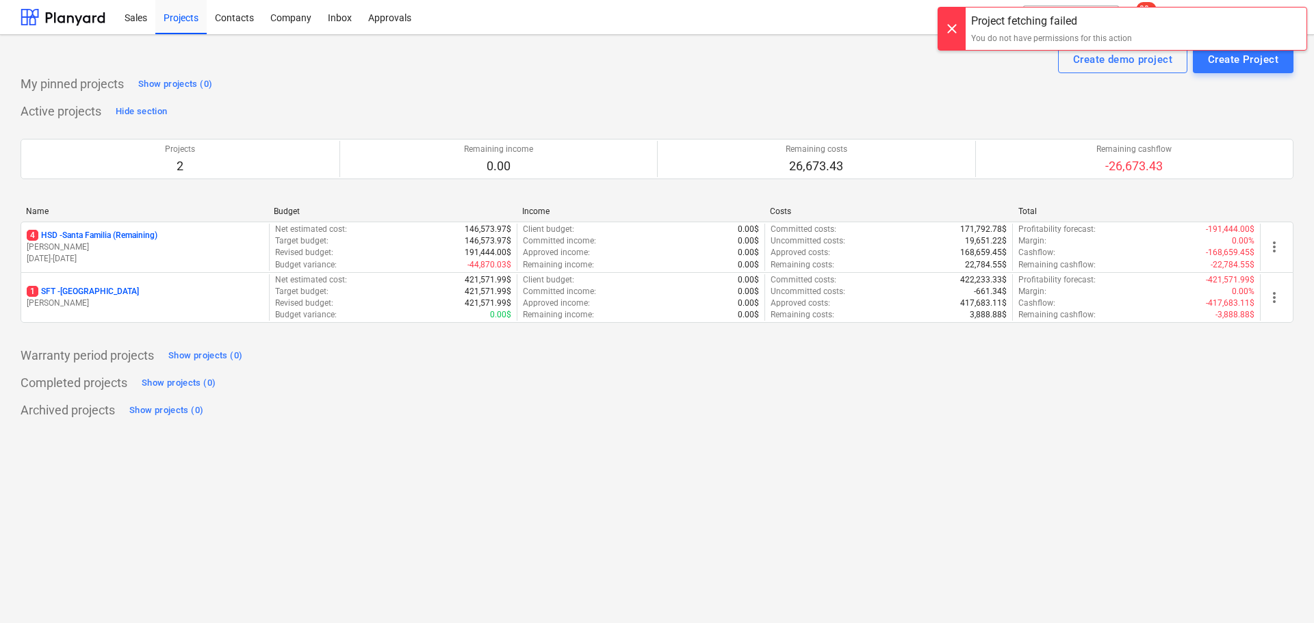
click at [957, 23] on div at bounding box center [951, 22] width 27 height 42
click at [957, 23] on div at bounding box center [951, 29] width 27 height 42
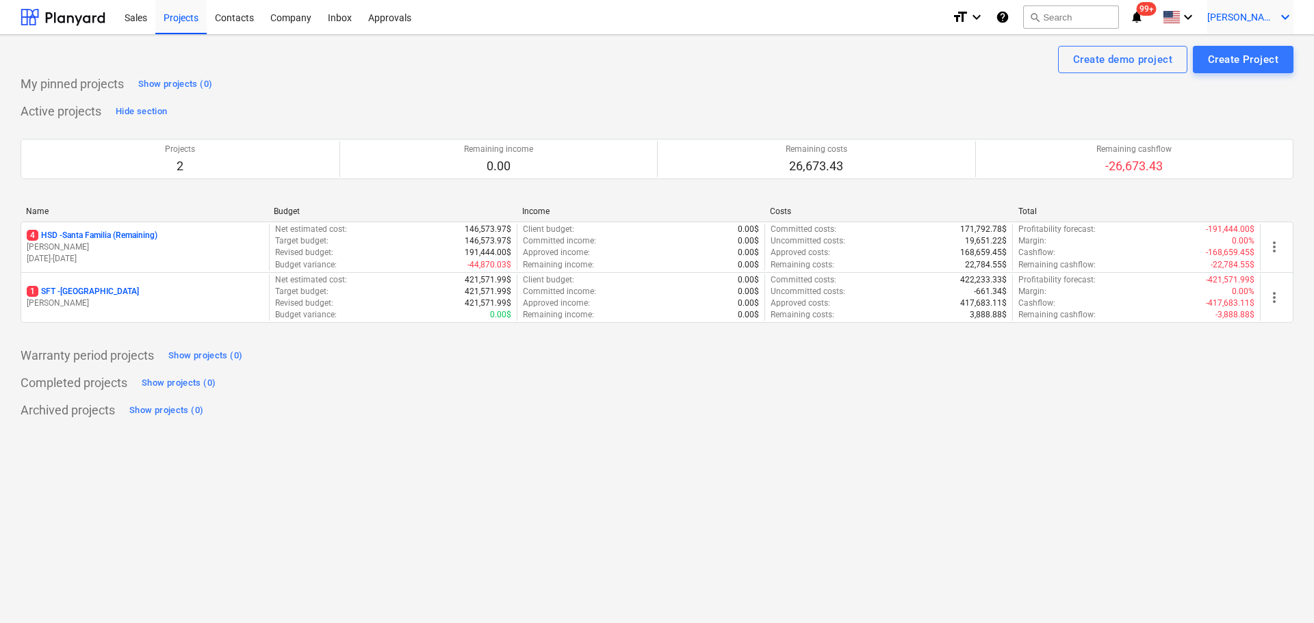
click at [1277, 11] on icon "keyboard_arrow_down" at bounding box center [1285, 17] width 16 height 16
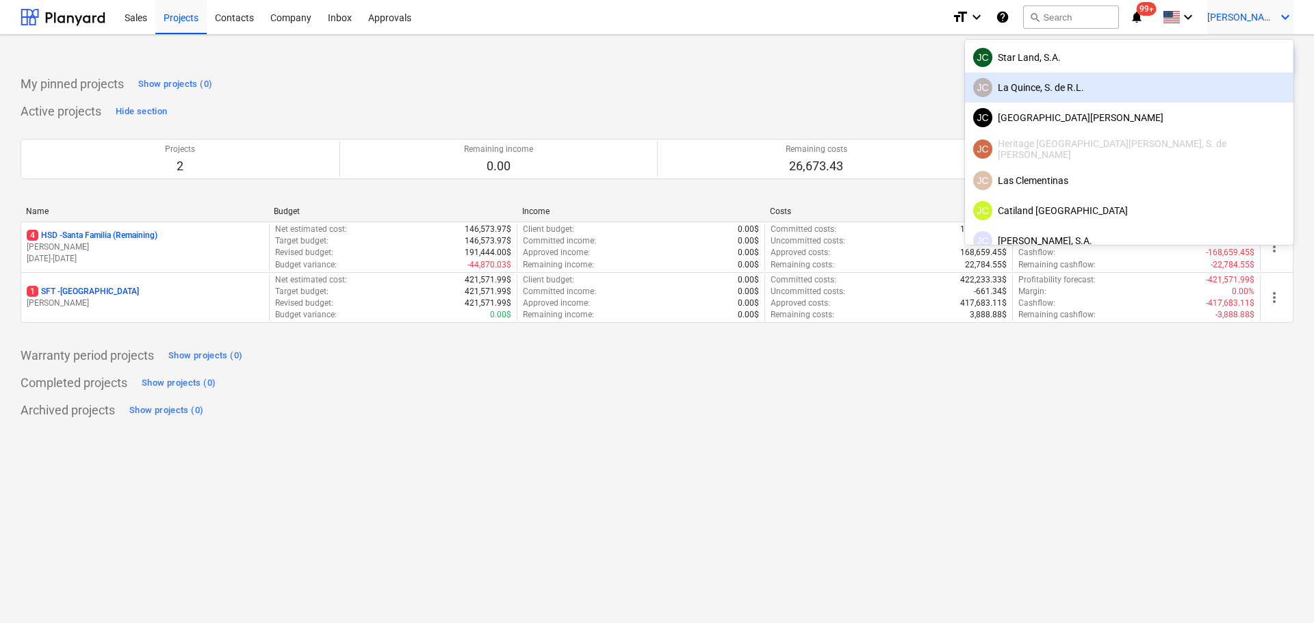
click at [1197, 83] on div "[PERSON_NAME], S. de [PERSON_NAME]" at bounding box center [1129, 87] width 312 height 19
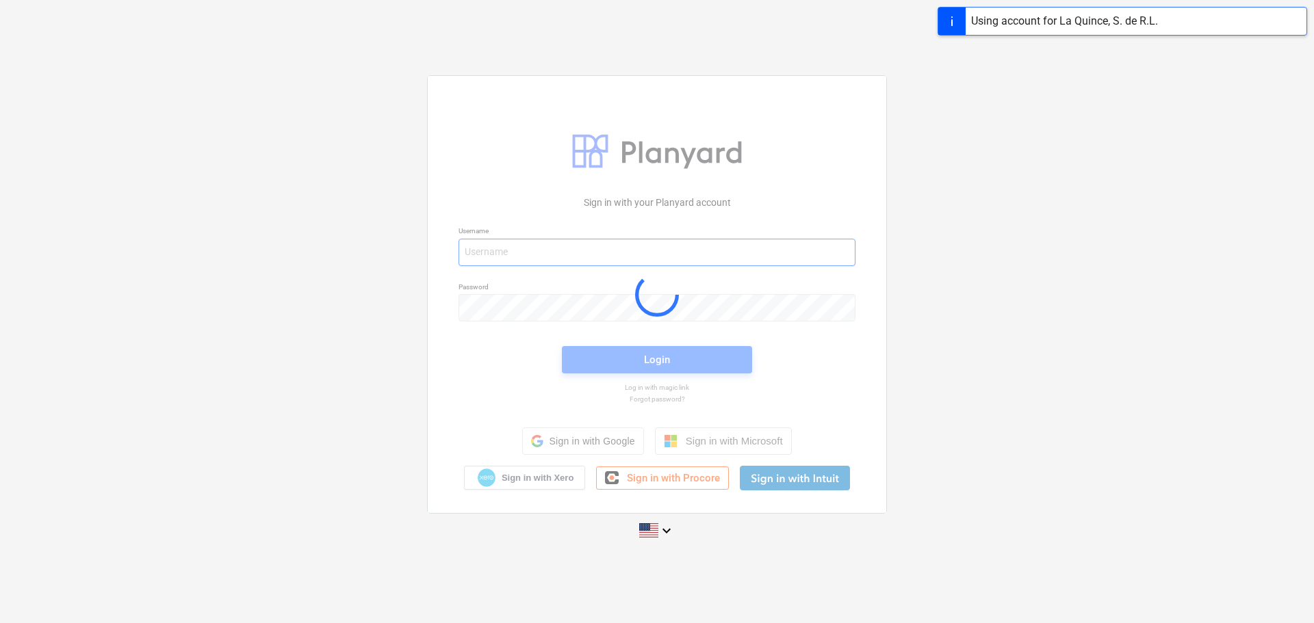
type input "[PERSON_NAME][EMAIL_ADDRESS][DOMAIN_NAME]"
